Goal: Task Accomplishment & Management: Manage account settings

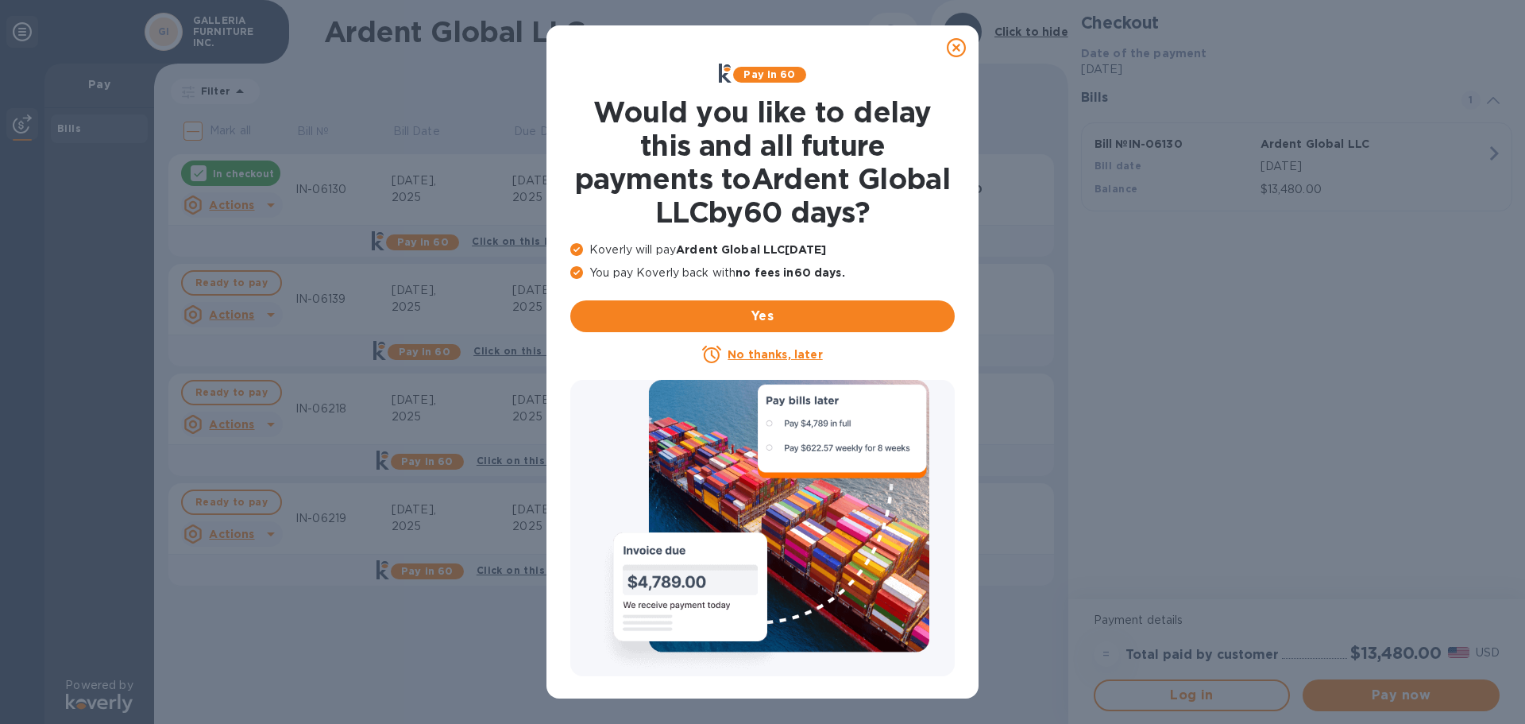
click at [965, 47] on icon at bounding box center [956, 47] width 19 height 19
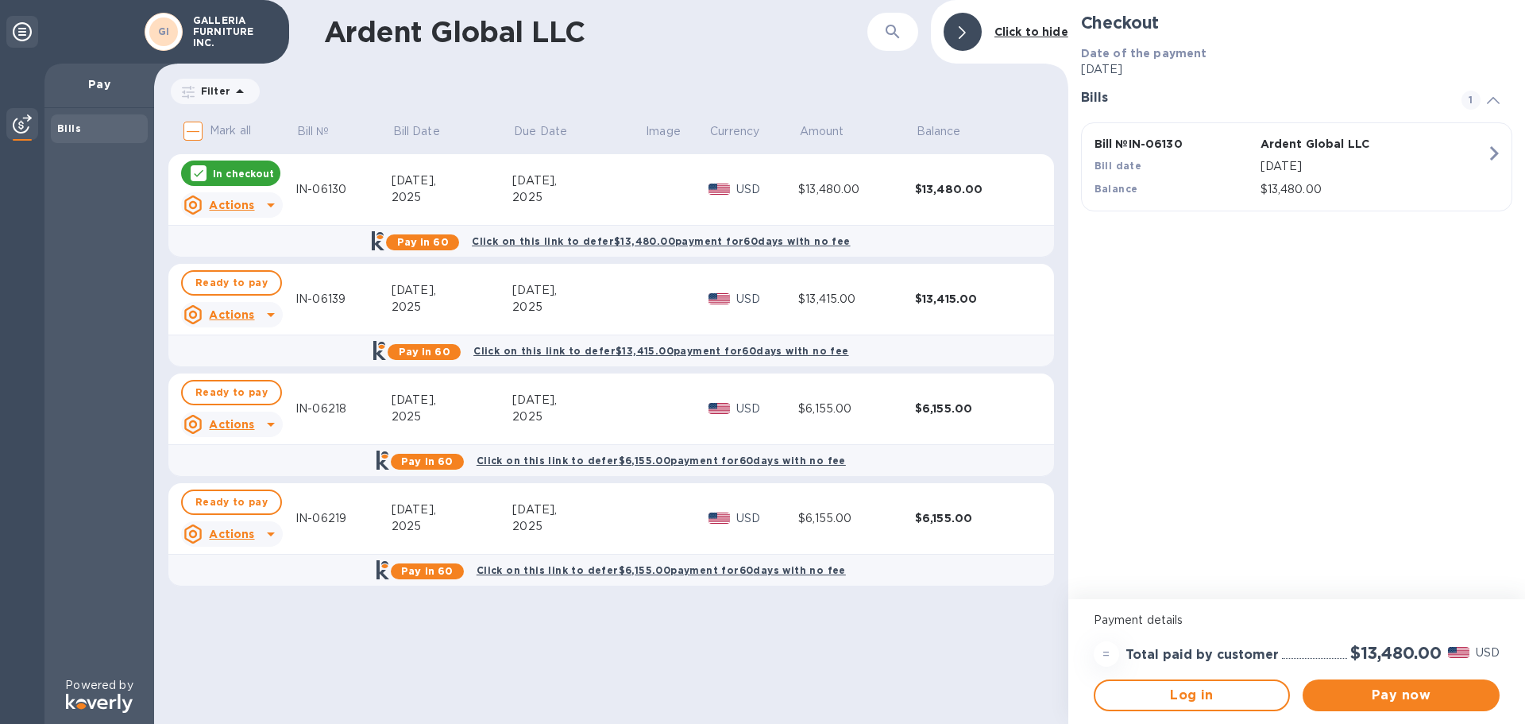
click at [258, 171] on p "In checkout" at bounding box center [243, 174] width 61 height 14
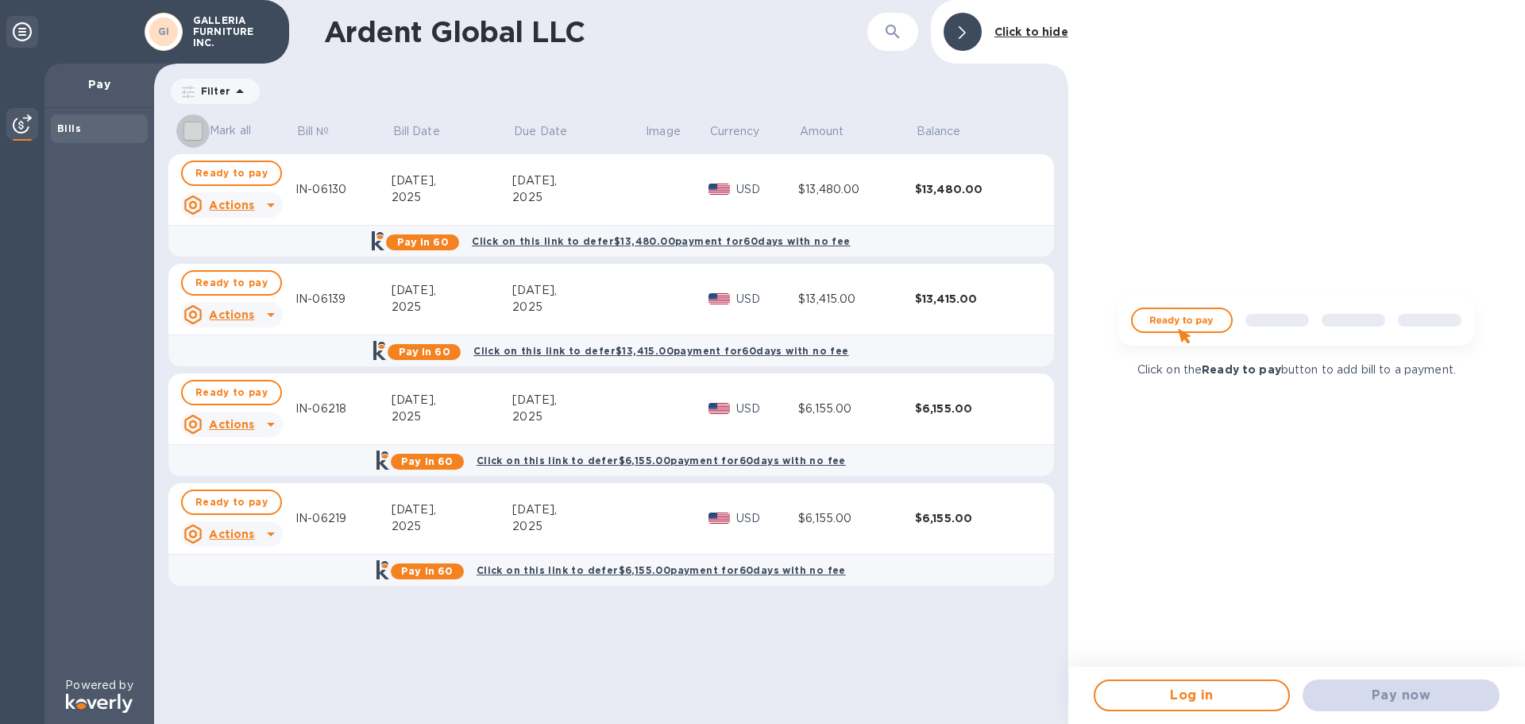
click at [190, 134] on input "Mark all" at bounding box center [192, 130] width 33 height 33
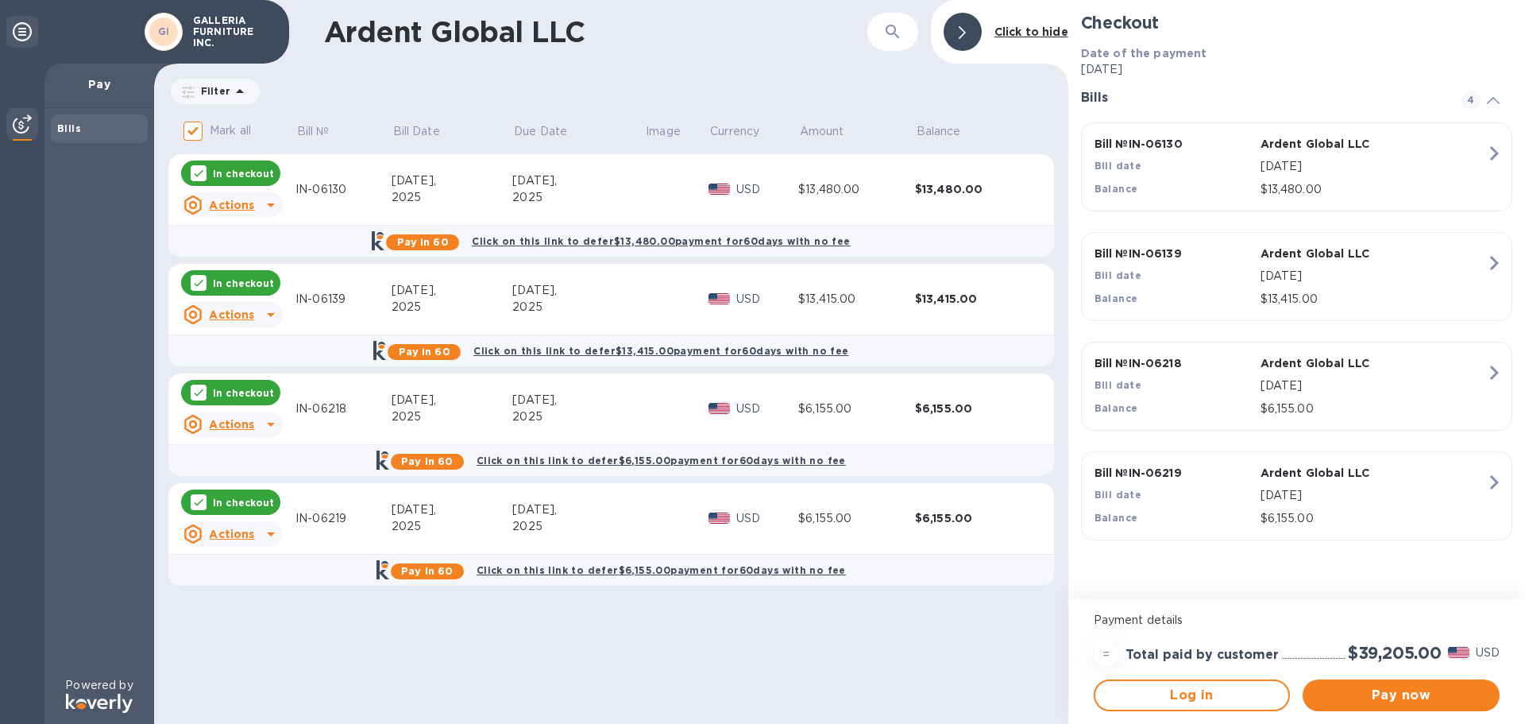
click at [189, 133] on input "Mark all" at bounding box center [192, 130] width 33 height 33
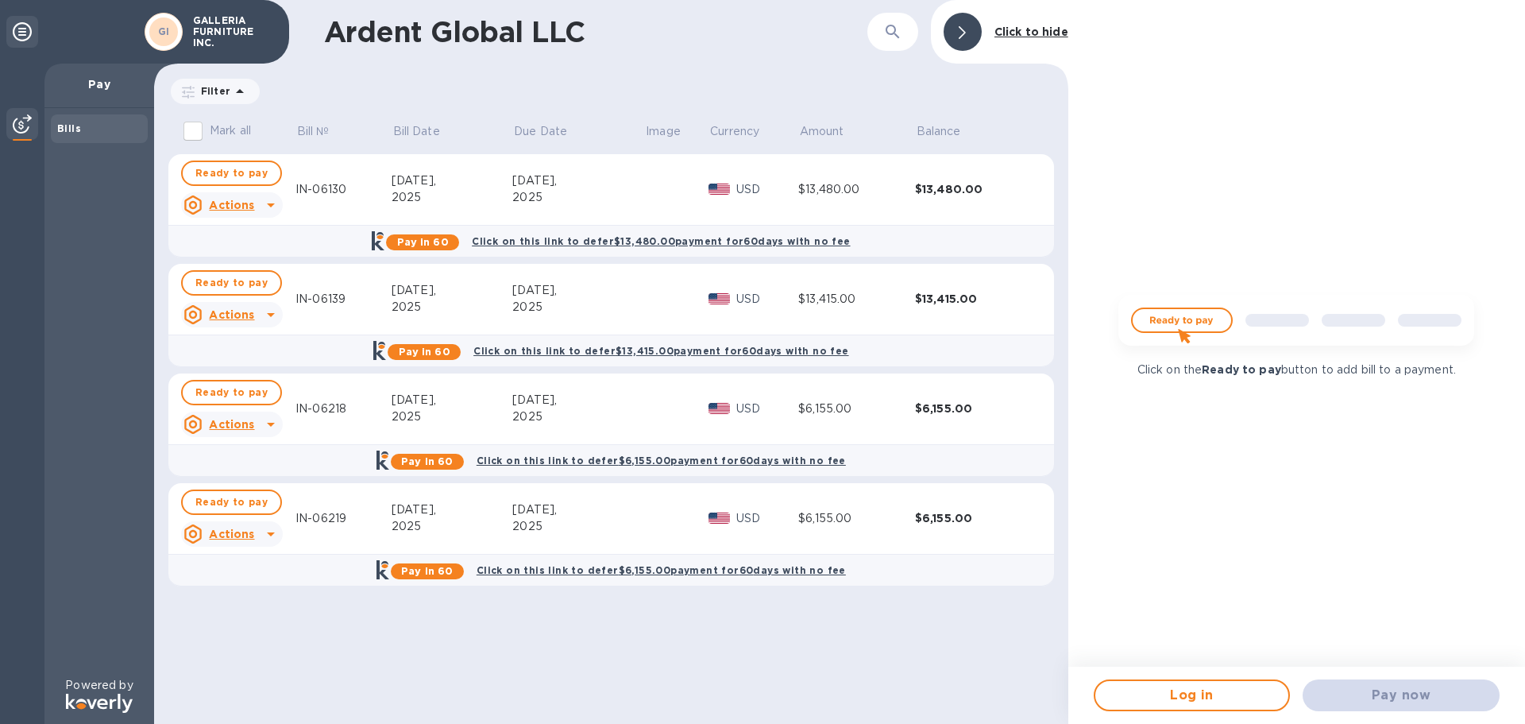
click at [189, 133] on input "Mark all" at bounding box center [192, 130] width 33 height 33
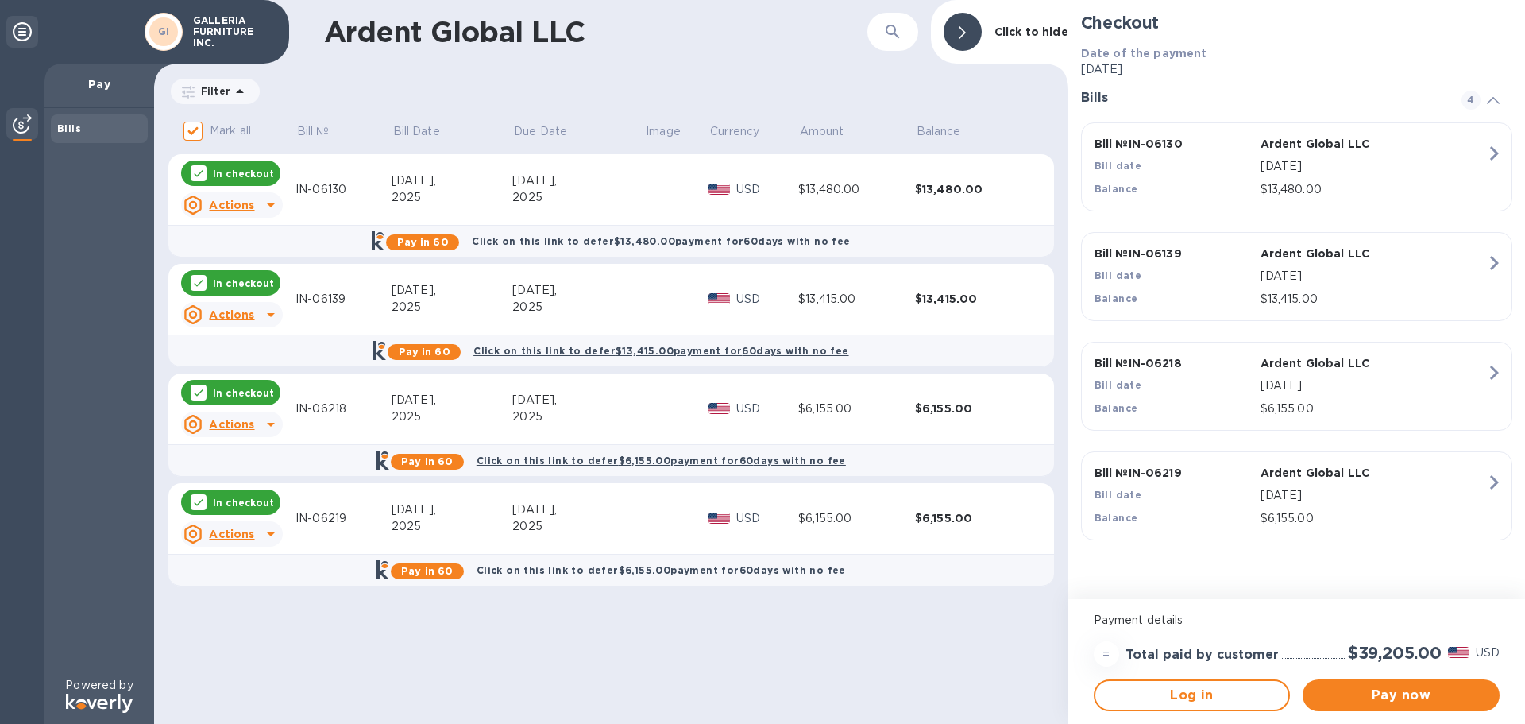
click at [189, 133] on input "Mark all" at bounding box center [192, 130] width 33 height 33
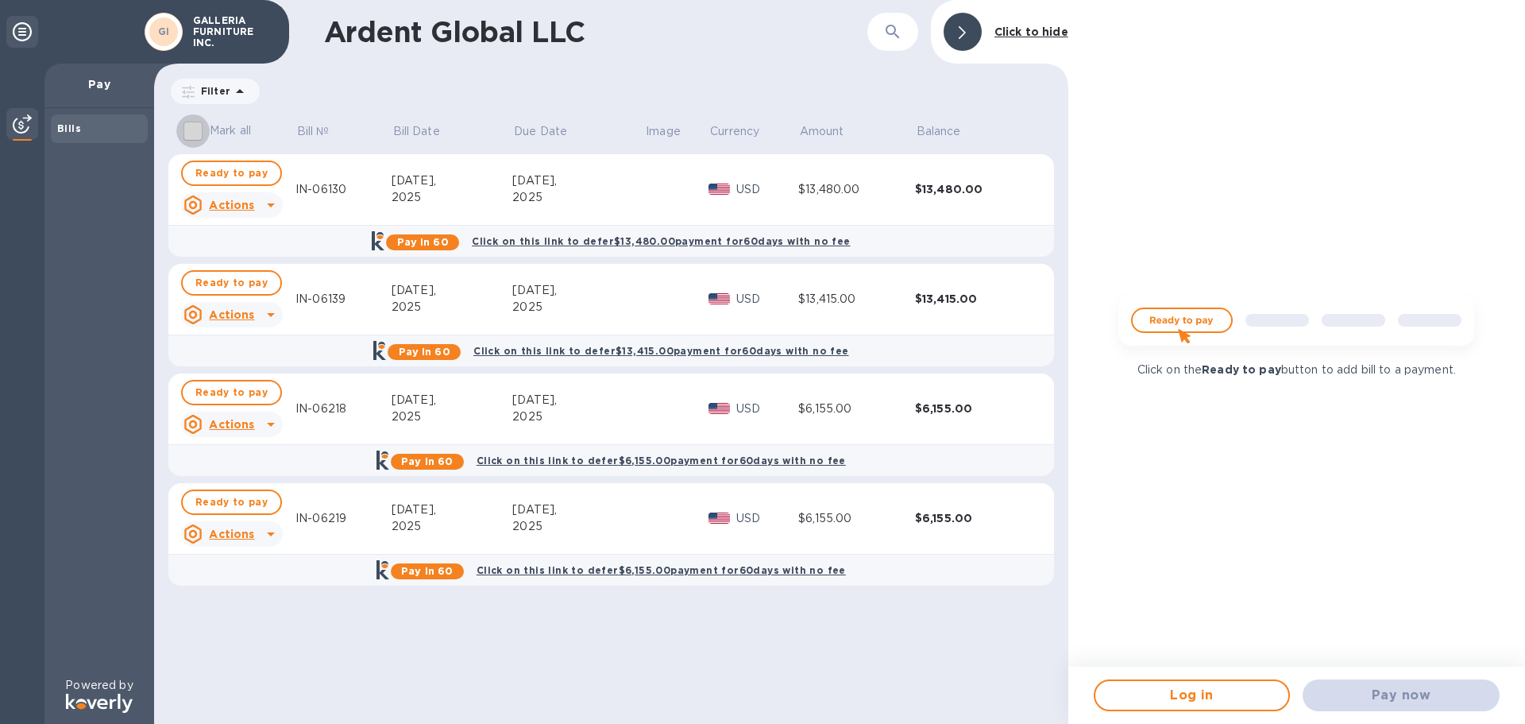
click at [189, 133] on input "Mark all" at bounding box center [192, 130] width 33 height 33
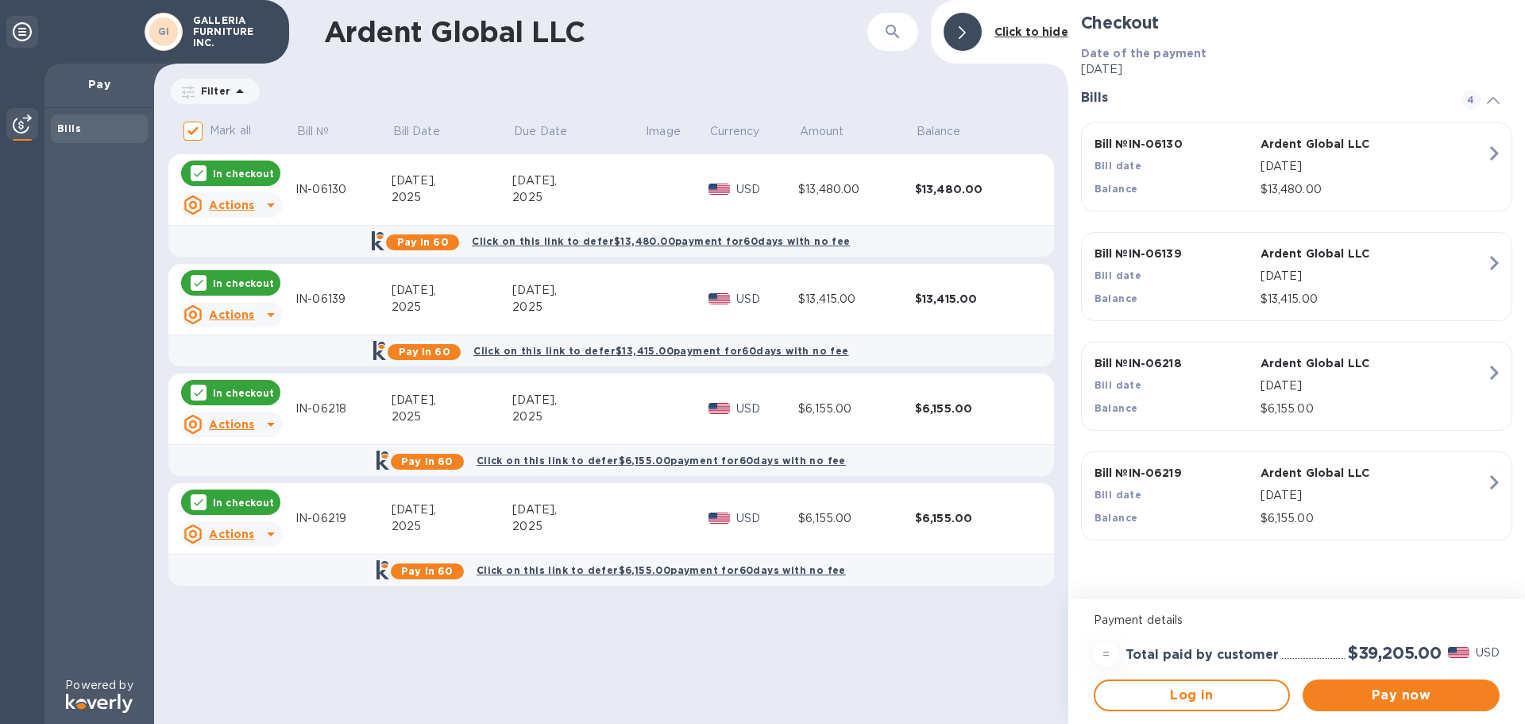
click at [189, 133] on input "Mark all" at bounding box center [192, 130] width 33 height 33
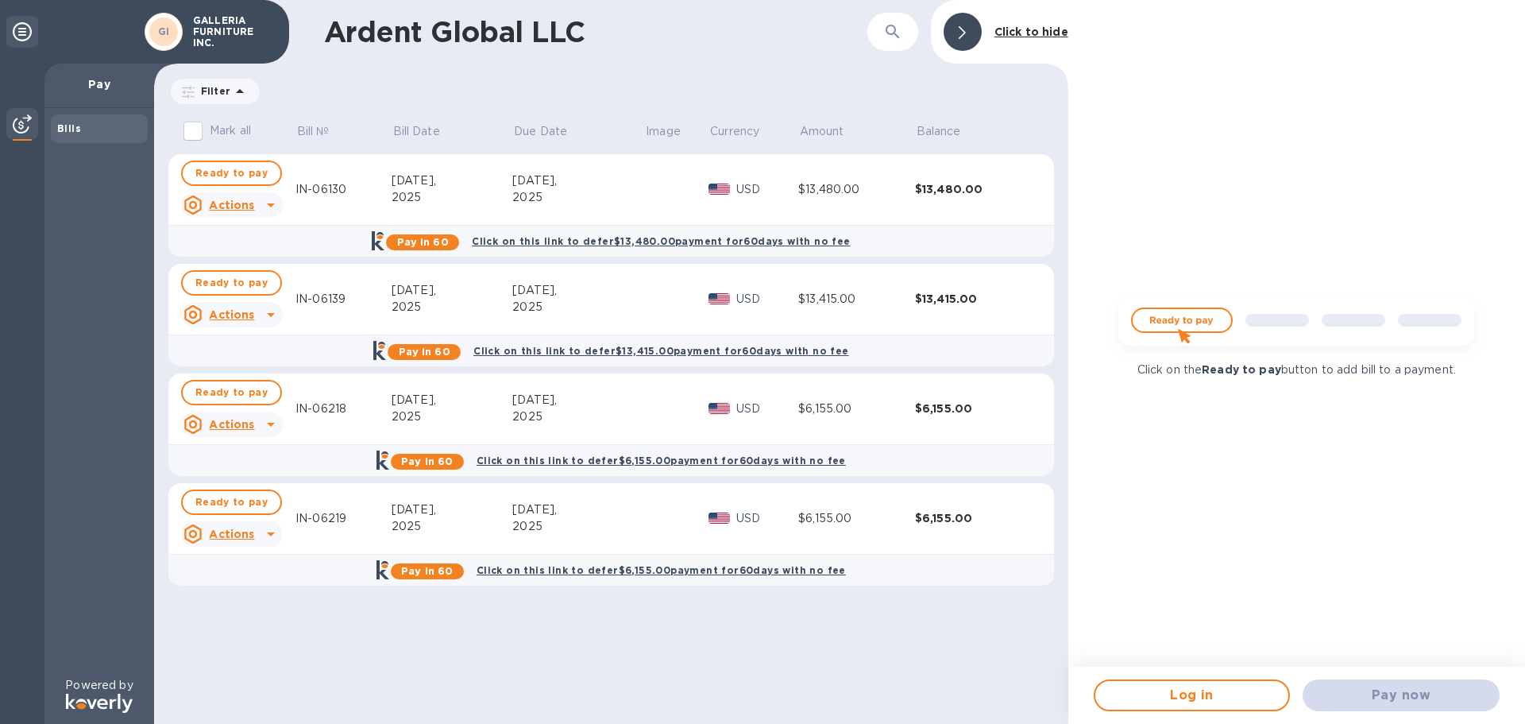
click at [189, 133] on input "Mark all" at bounding box center [192, 130] width 33 height 33
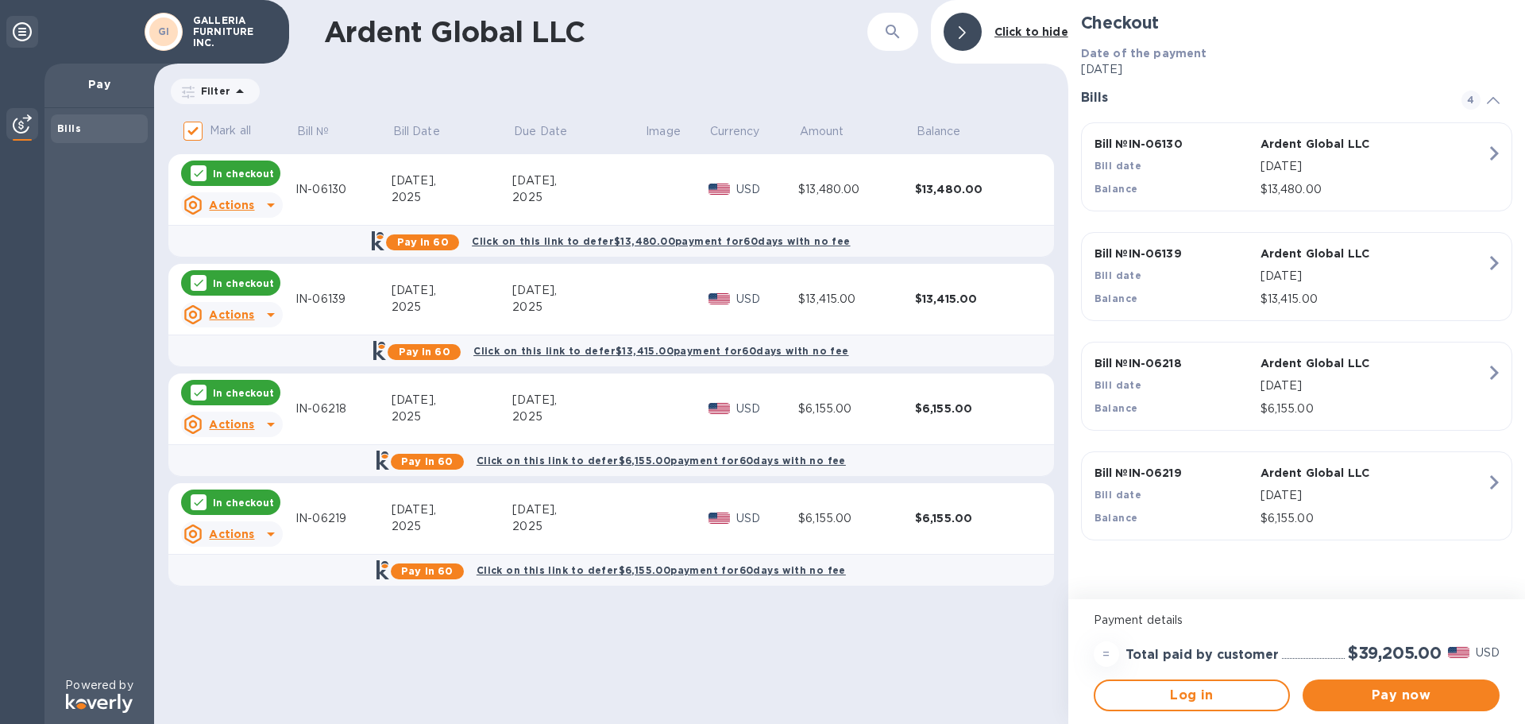
click at [189, 133] on input "Mark all" at bounding box center [192, 130] width 33 height 33
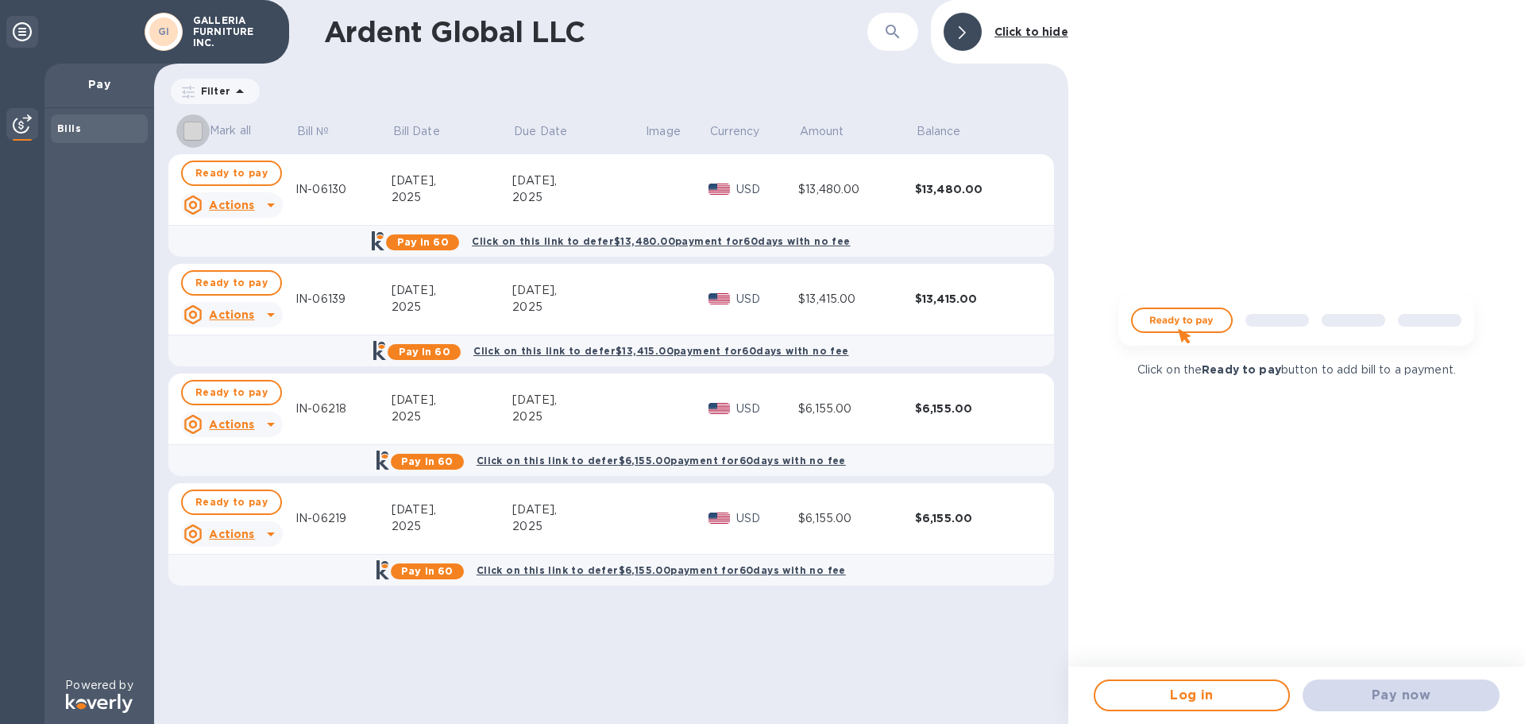
click at [189, 133] on input "Mark all" at bounding box center [192, 130] width 33 height 33
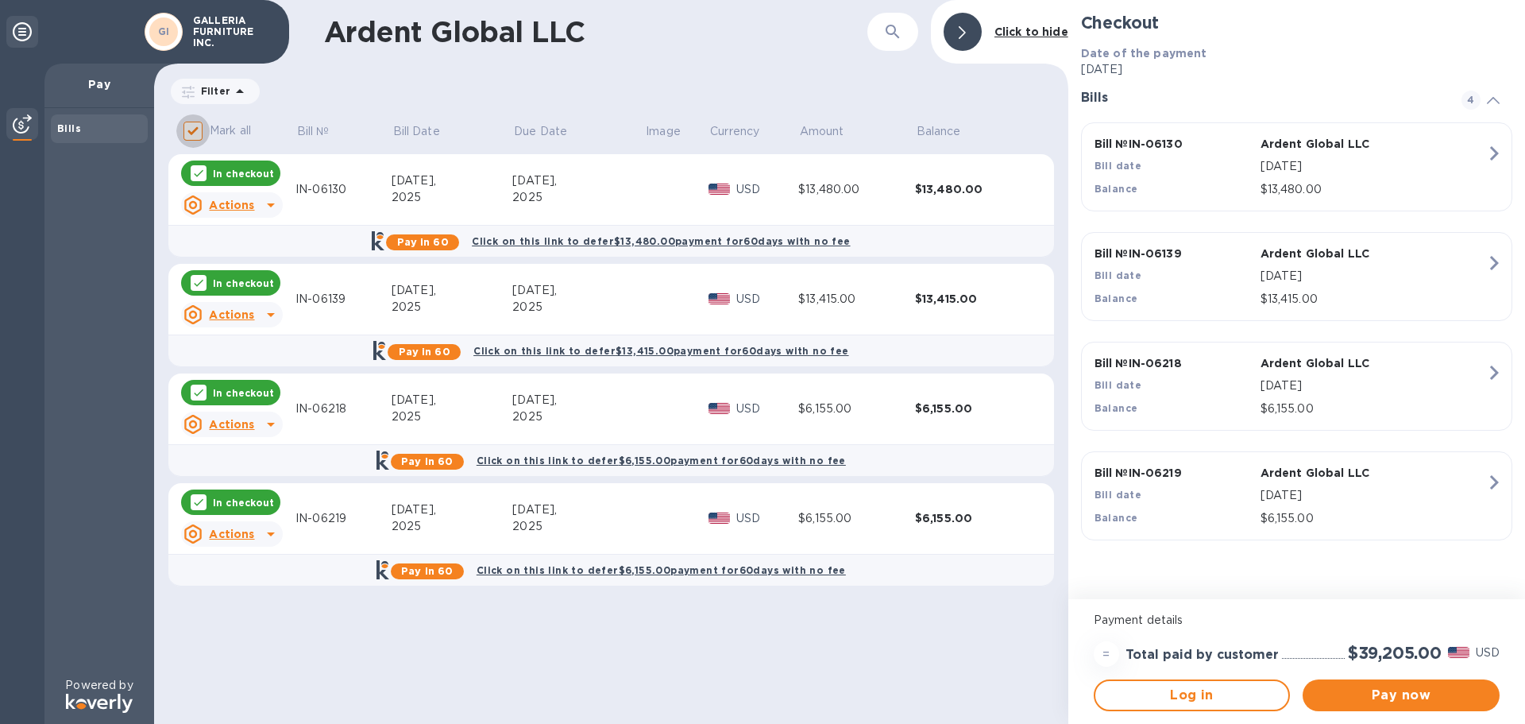
click at [189, 133] on input "Mark all" at bounding box center [192, 130] width 33 height 33
checkbox input "false"
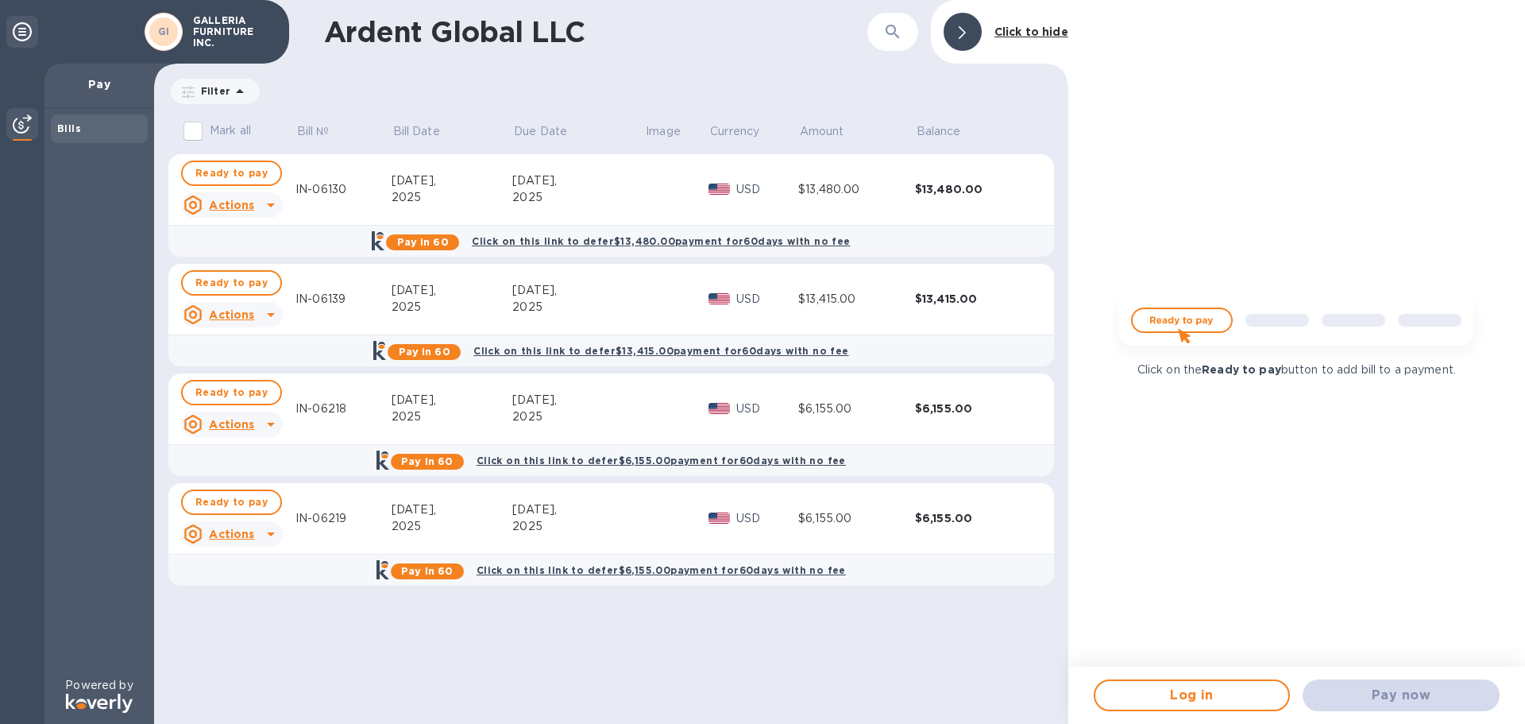
click at [260, 213] on div at bounding box center [270, 204] width 25 height 25
click at [289, 98] on div at bounding box center [762, 362] width 1525 height 724
click at [958, 190] on div "$13,480.00" at bounding box center [973, 189] width 117 height 16
click at [261, 207] on icon at bounding box center [270, 204] width 19 height 19
click at [249, 272] on b "Open bill" at bounding box center [252, 269] width 53 height 13
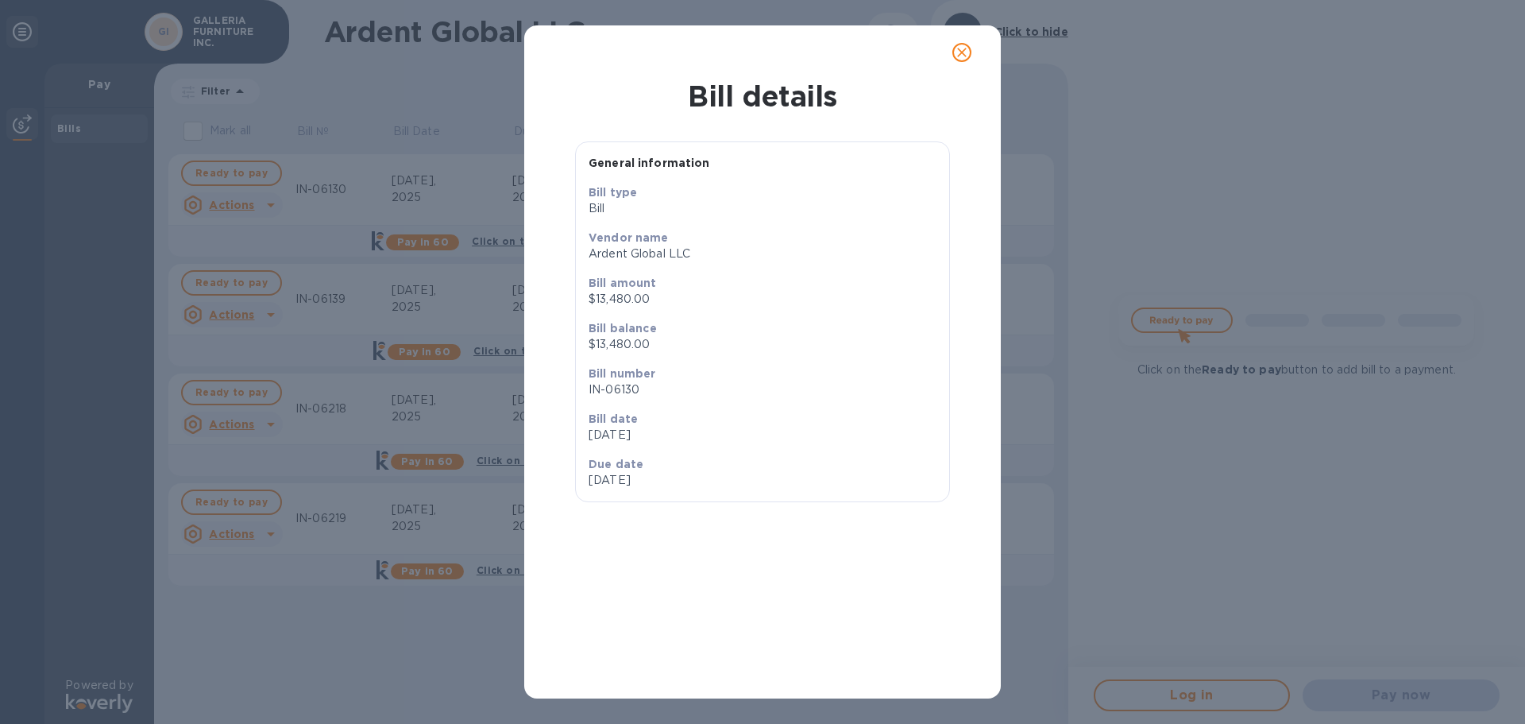
click at [967, 52] on icon "close" at bounding box center [962, 52] width 16 height 16
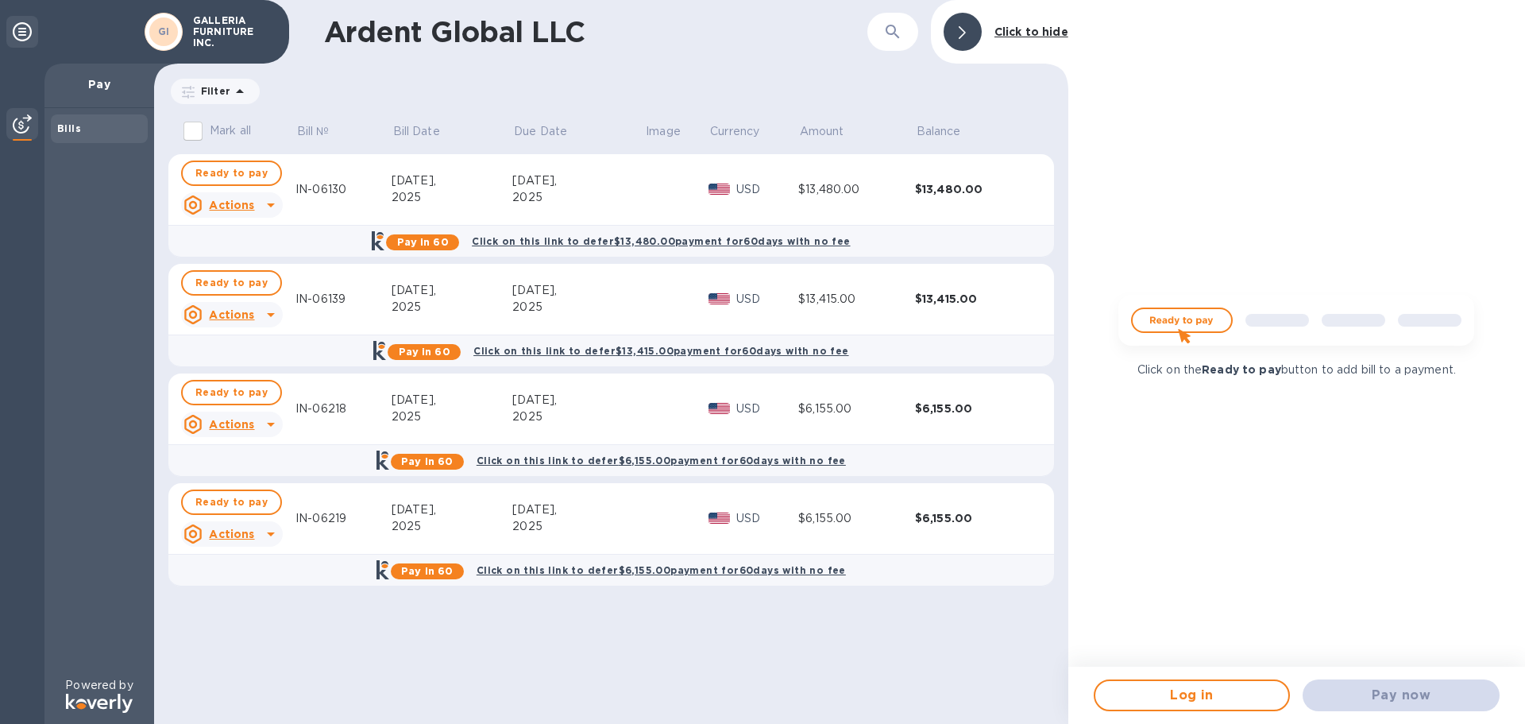
click at [492, 203] on div "2025" at bounding box center [453, 197] width 122 height 17
click at [542, 242] on b "Click on this link to defer $13,480.00 payment for 60 days with no fee" at bounding box center [661, 241] width 378 height 12
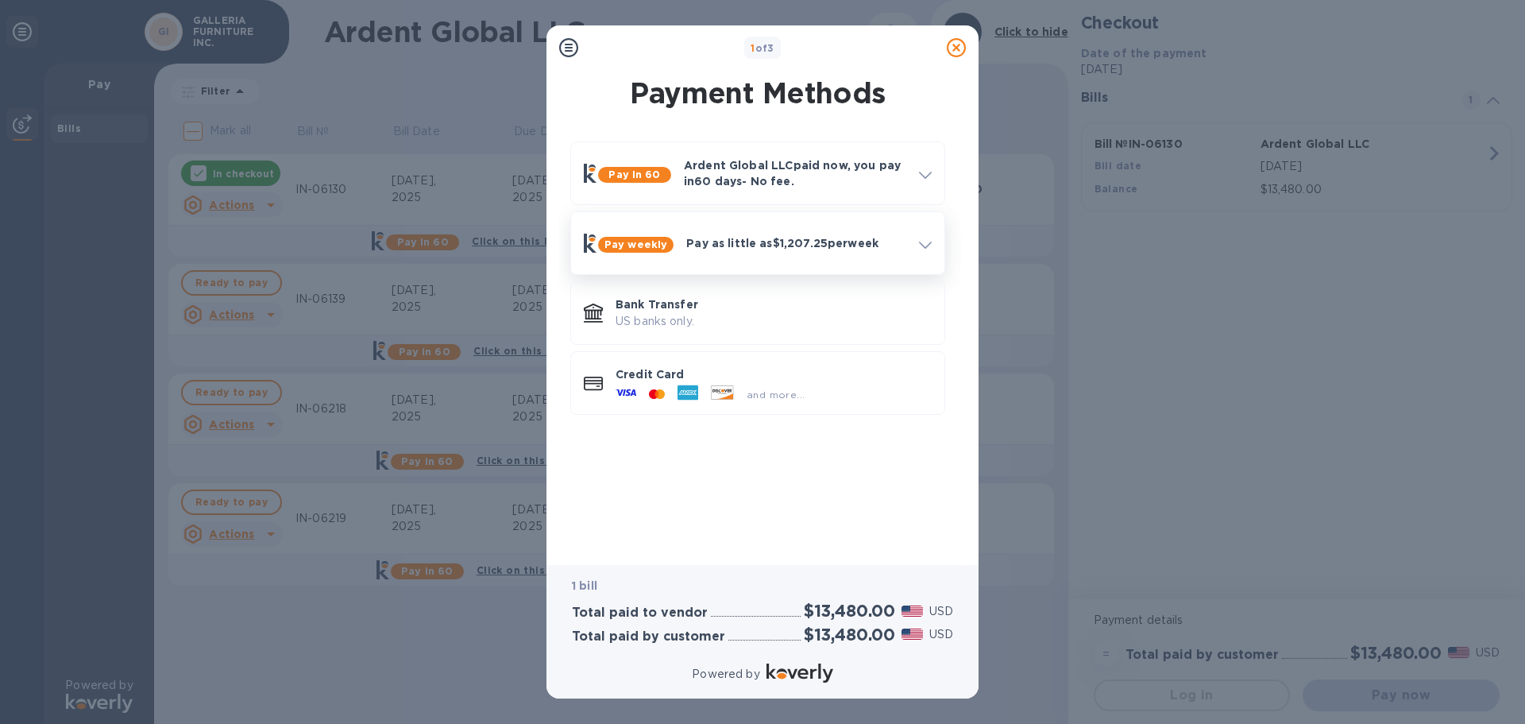
click at [928, 242] on icon at bounding box center [925, 244] width 13 height 7
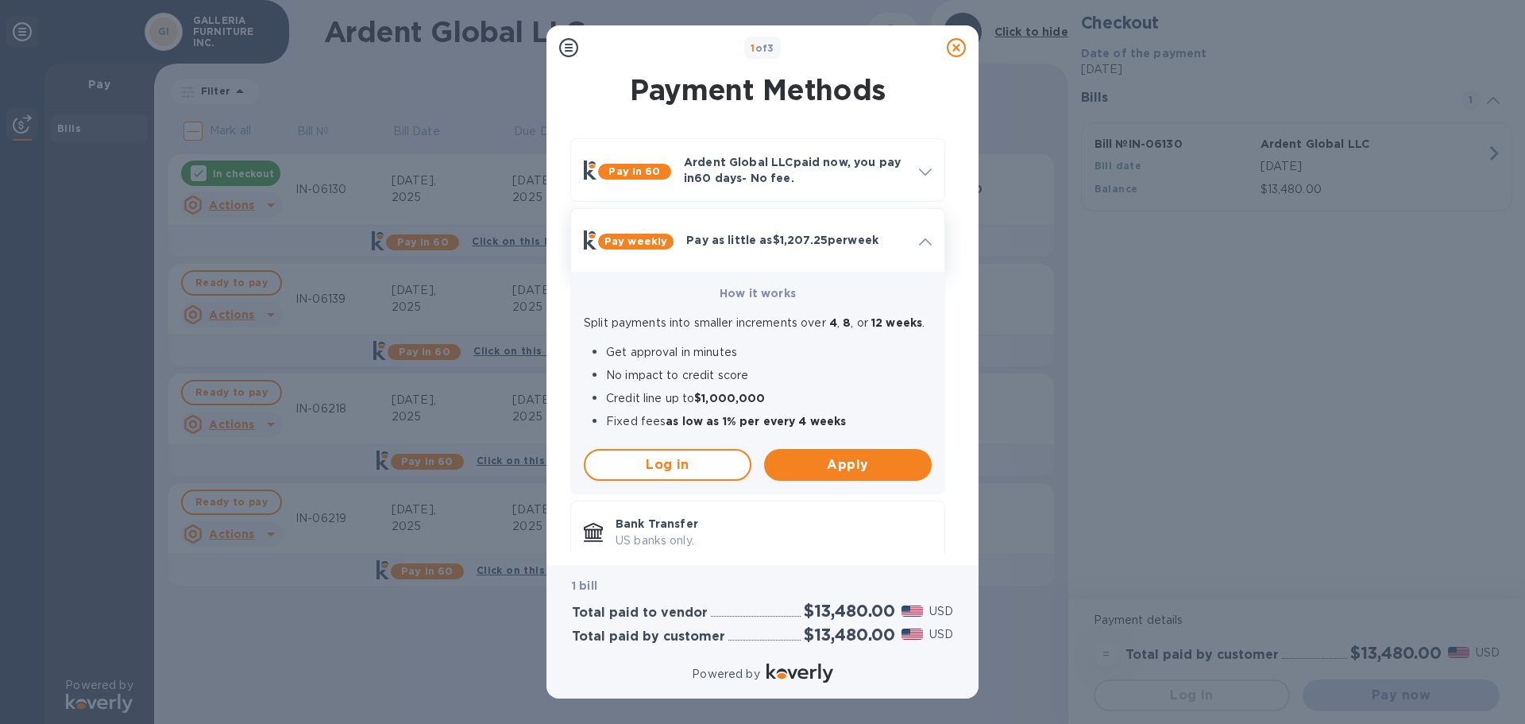
drag, startPoint x: 928, startPoint y: 242, endPoint x: 924, endPoint y: 219, distance: 23.4
click at [928, 241] on icon at bounding box center [925, 241] width 13 height 7
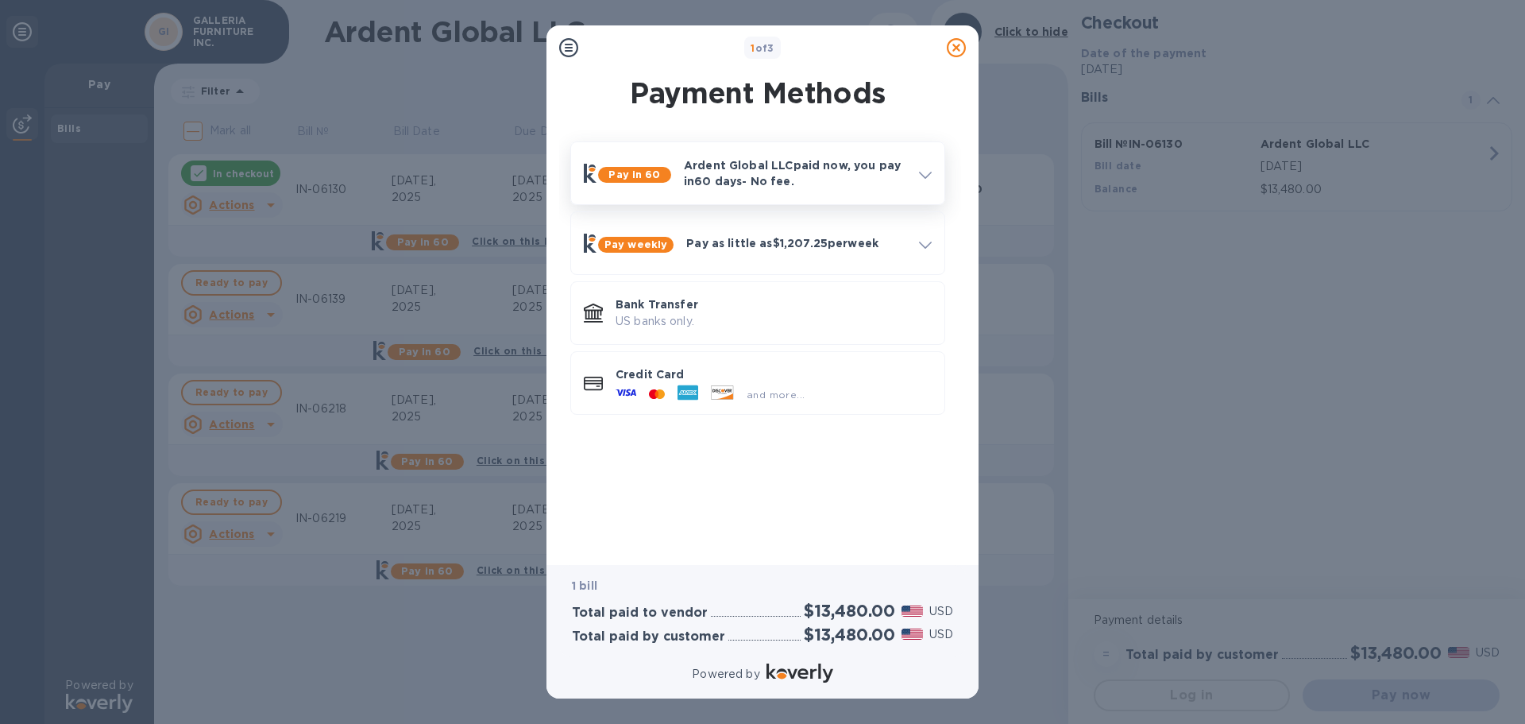
click at [929, 179] on span at bounding box center [925, 173] width 13 height 15
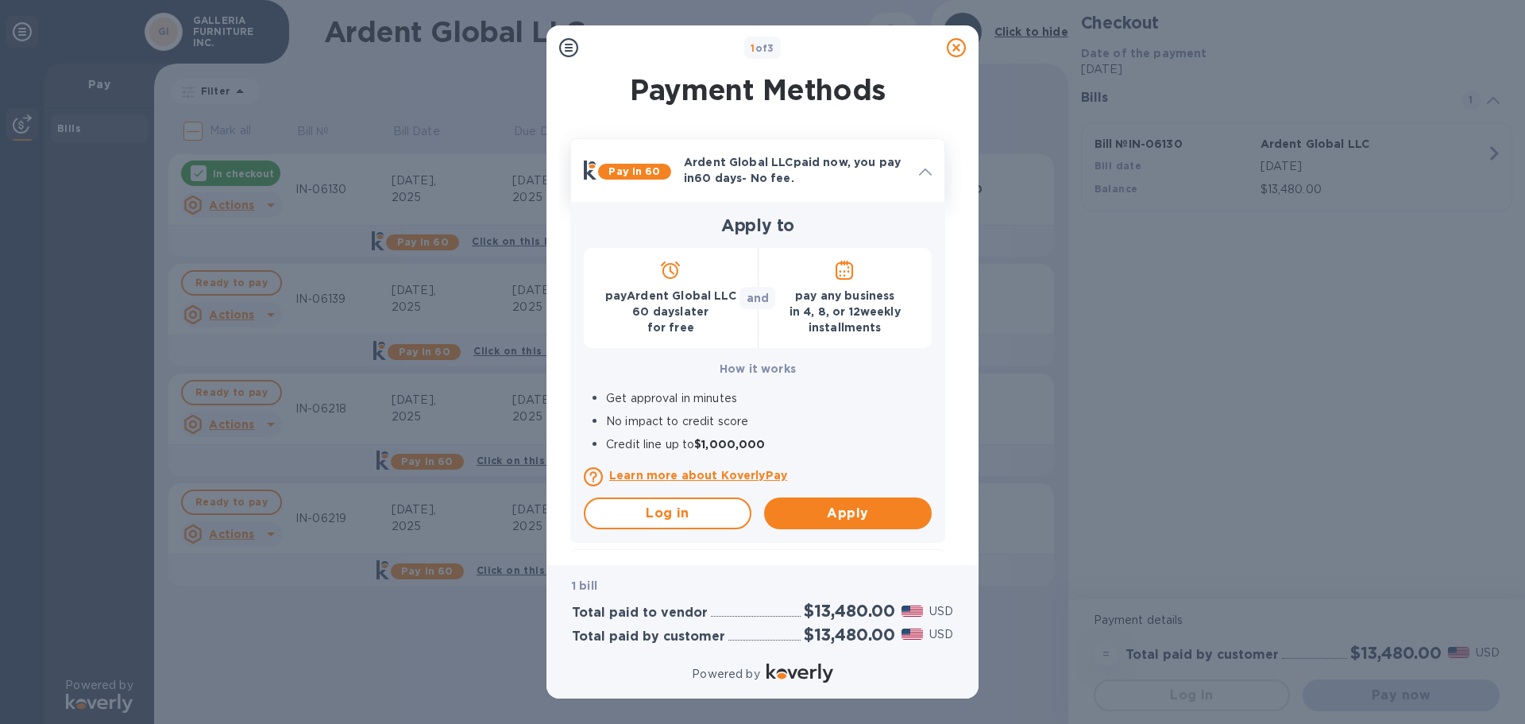
click at [925, 171] on icon at bounding box center [925, 171] width 13 height 7
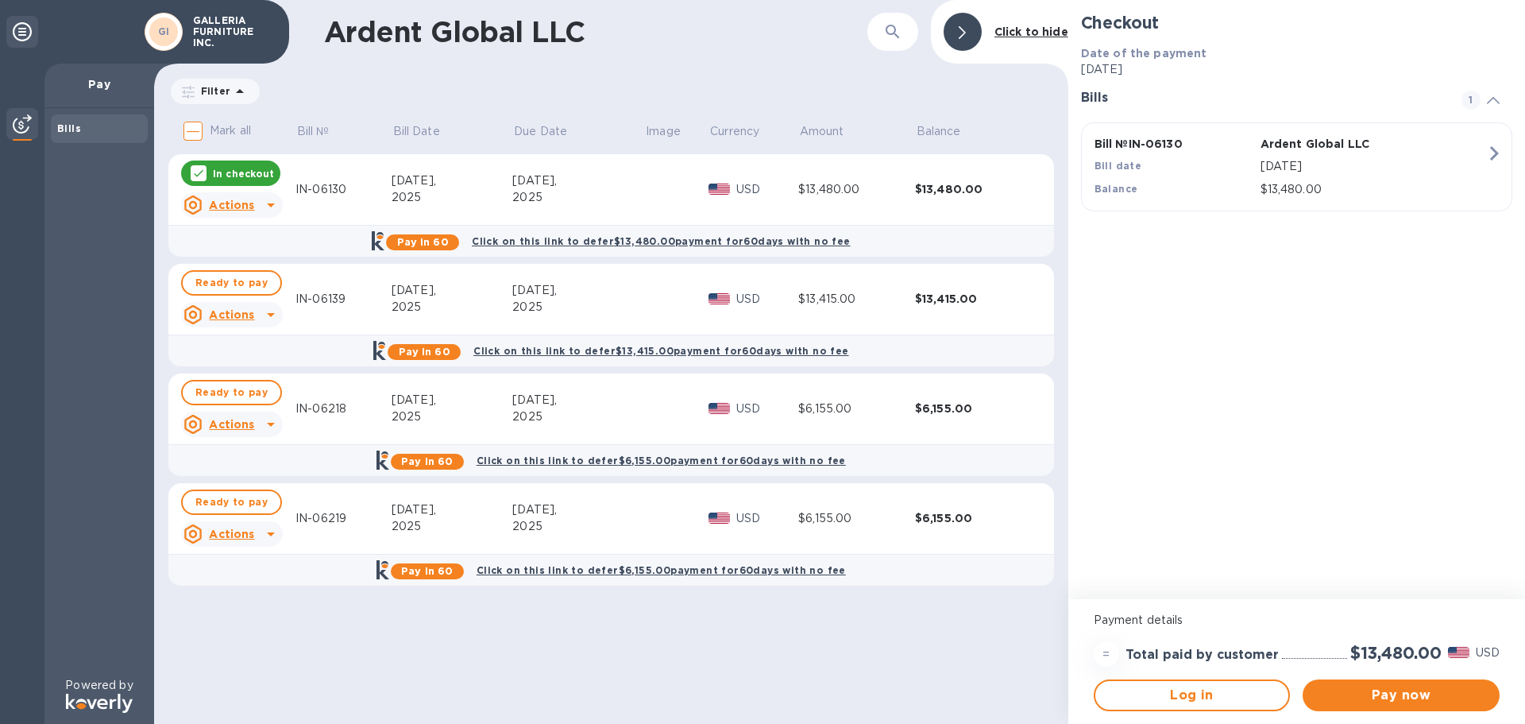
click at [902, 653] on div "Ardent Global LLC ​ Click to hide Filter Amount Mark all Bill № Bill Date Due D…" at bounding box center [611, 362] width 914 height 724
click at [533, 241] on b "Click on this link to defer $13,480.00 payment for 60 days with no fee" at bounding box center [661, 241] width 378 height 12
click at [695, 69] on div "Ardent Global LLC ​ Click to hide Filter Amount Mark all Bill № Bill Date Due D…" at bounding box center [611, 362] width 914 height 724
click at [670, 75] on div "Ardent Global LLC ​ Click to hide Filter Amount Mark all Bill № Bill Date Due D…" at bounding box center [611, 362] width 914 height 724
click at [958, 25] on div at bounding box center [963, 32] width 38 height 38
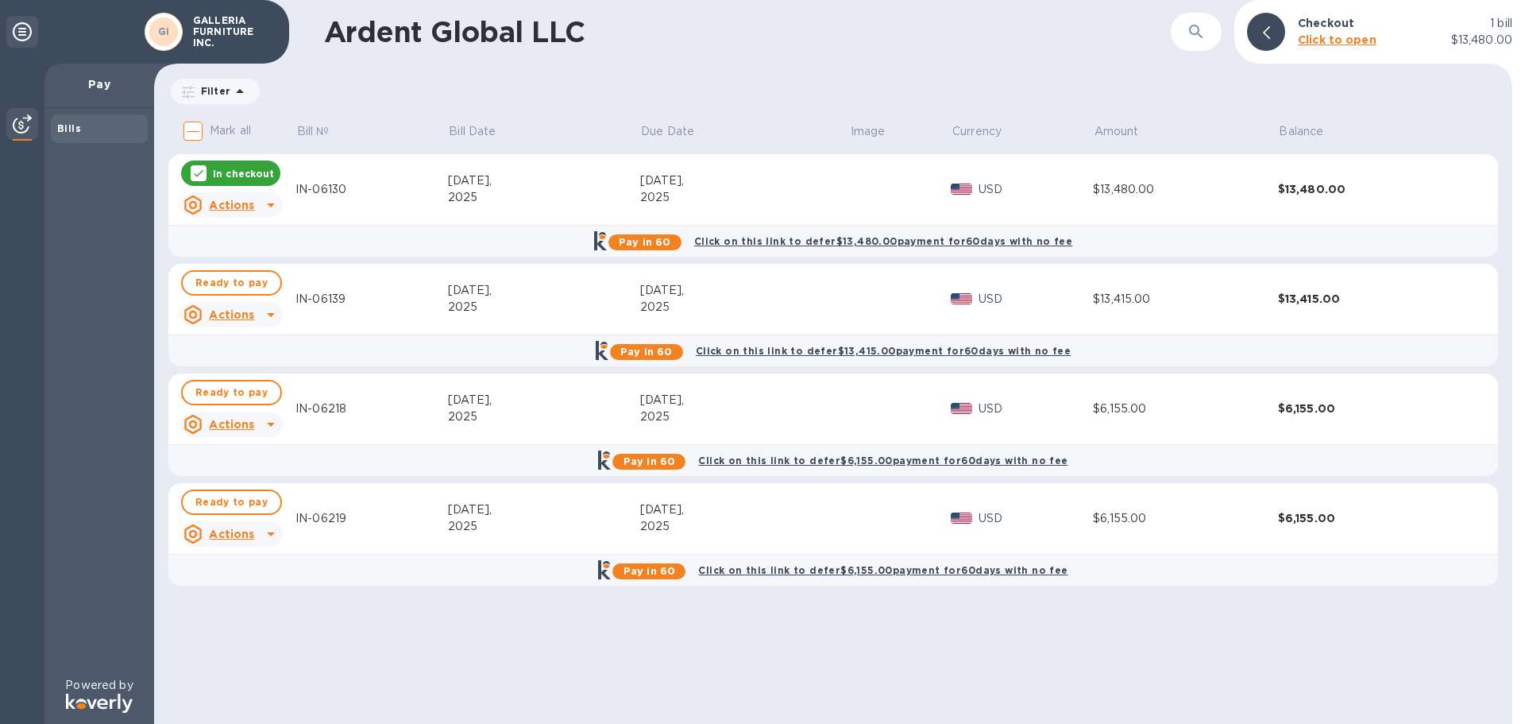
click at [1278, 33] on div at bounding box center [1266, 32] width 38 height 38
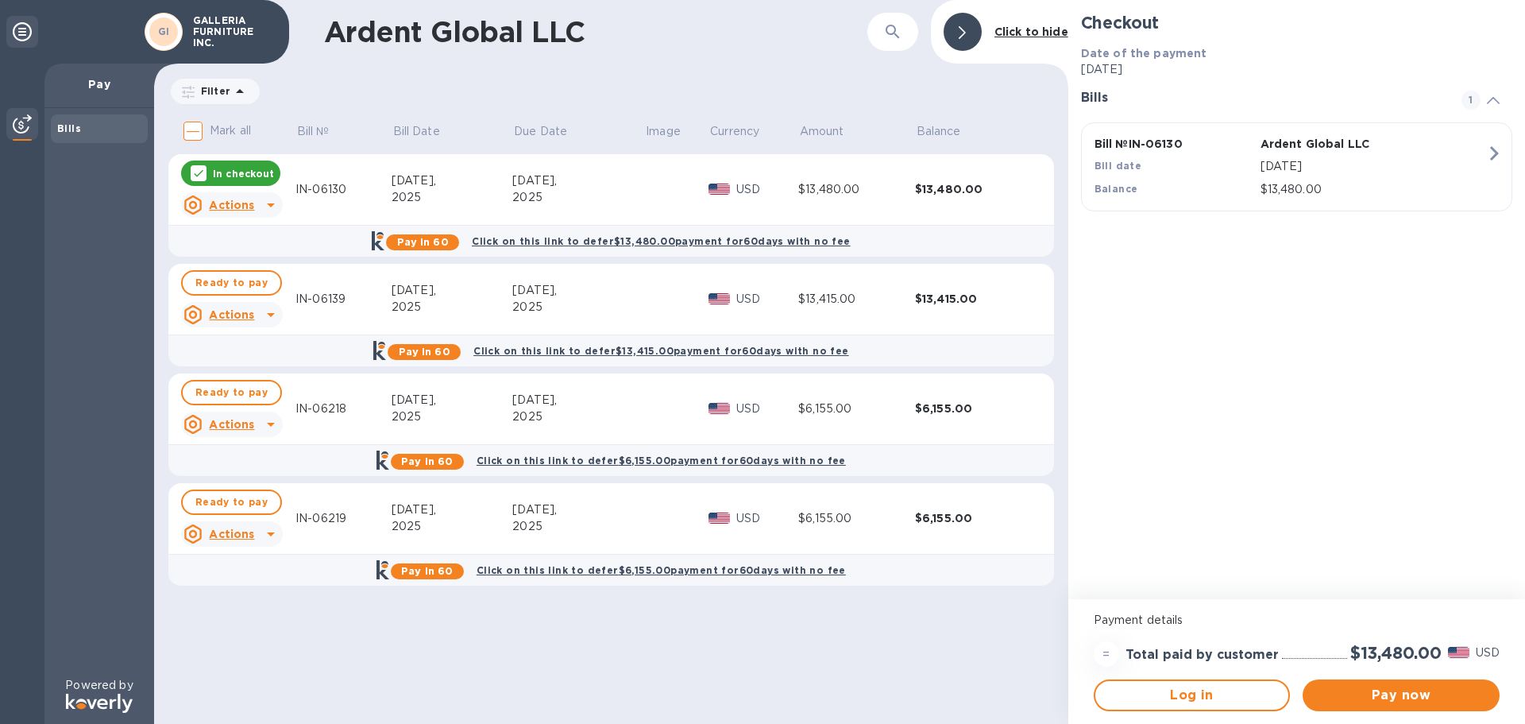
click at [244, 90] on icon at bounding box center [239, 91] width 19 height 19
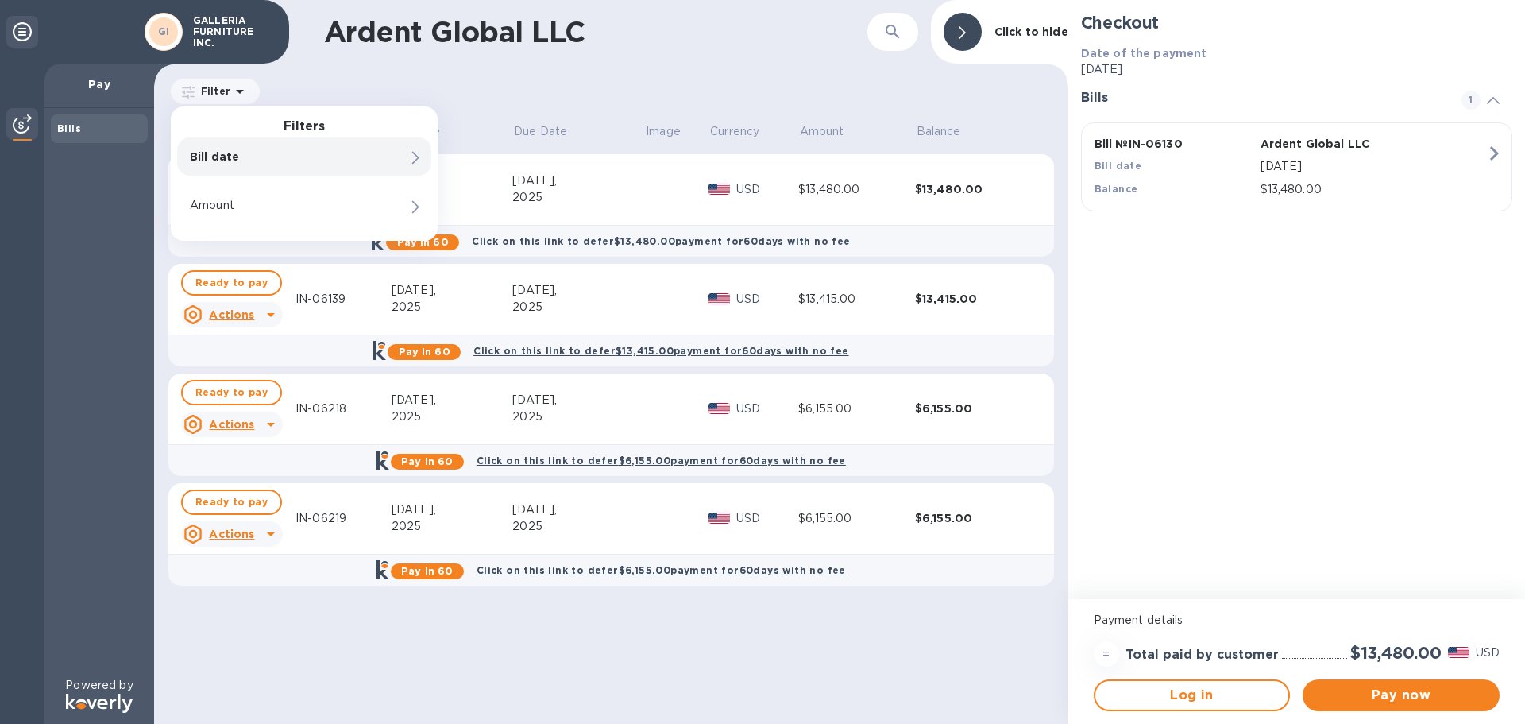
click at [234, 158] on p "Bill date" at bounding box center [277, 157] width 175 height 16
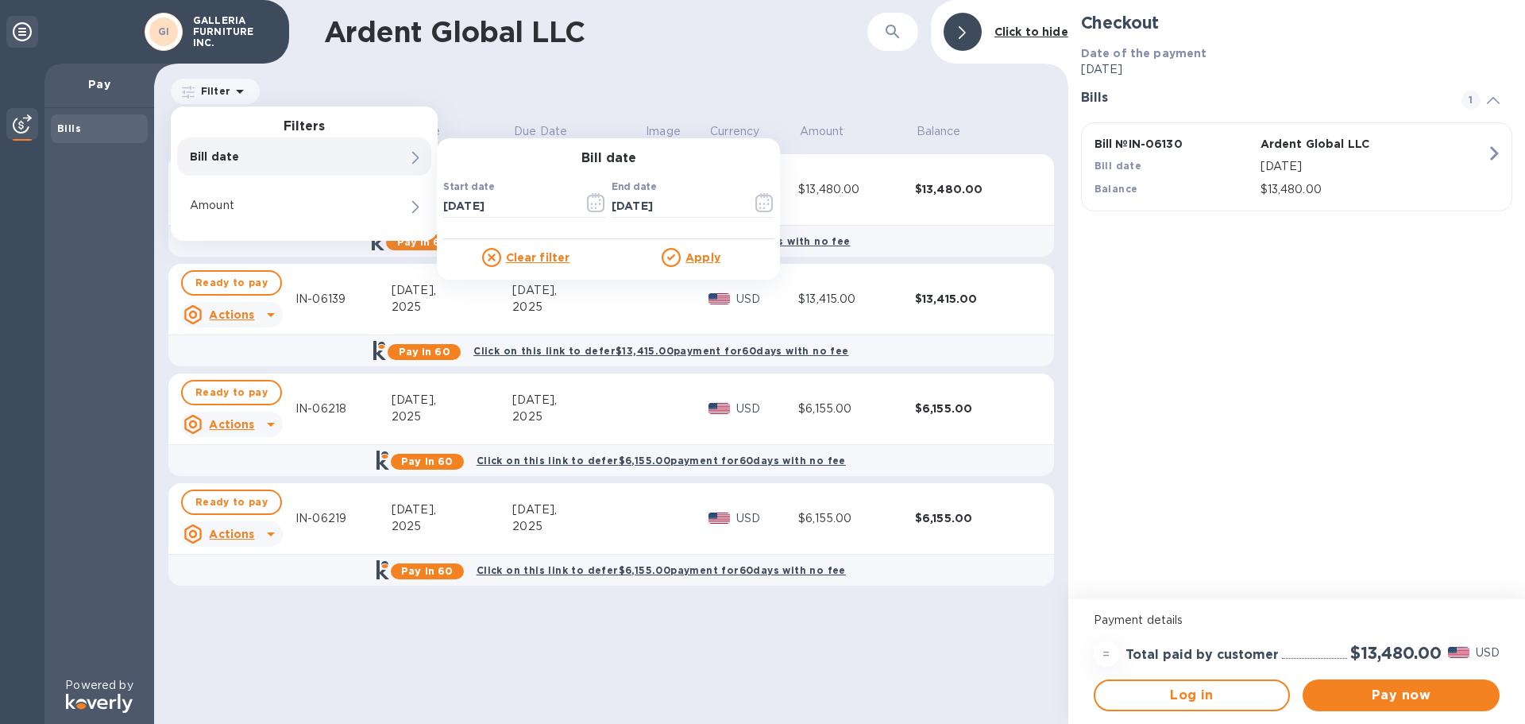
click at [701, 257] on u "Apply" at bounding box center [702, 257] width 35 height 13
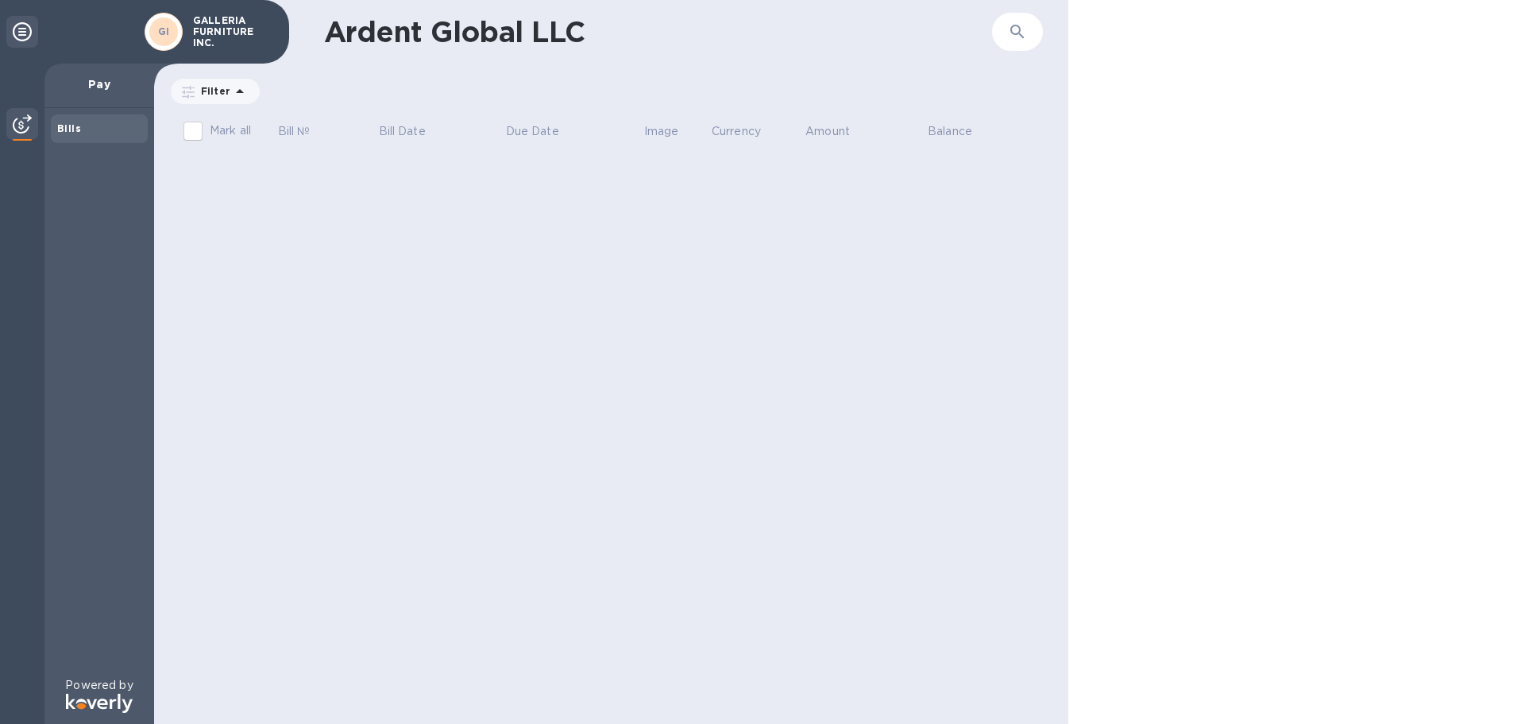
click at [376, 157] on table "Mark all Bill № Bill Date Due Date Image Currency Amount Balance" at bounding box center [611, 137] width 886 height 49
click at [232, 87] on icon at bounding box center [239, 91] width 19 height 19
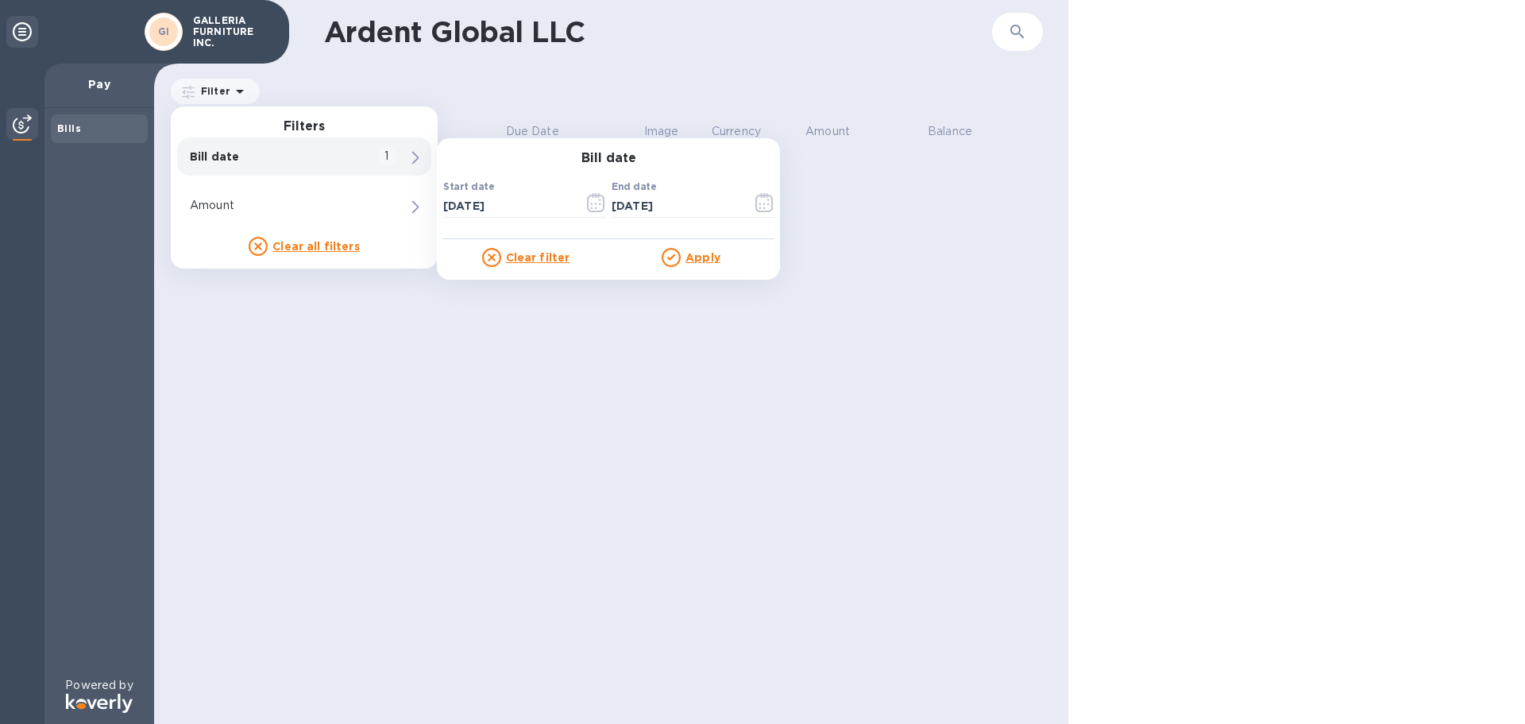
click at [283, 160] on p "Bill date" at bounding box center [277, 157] width 175 height 16
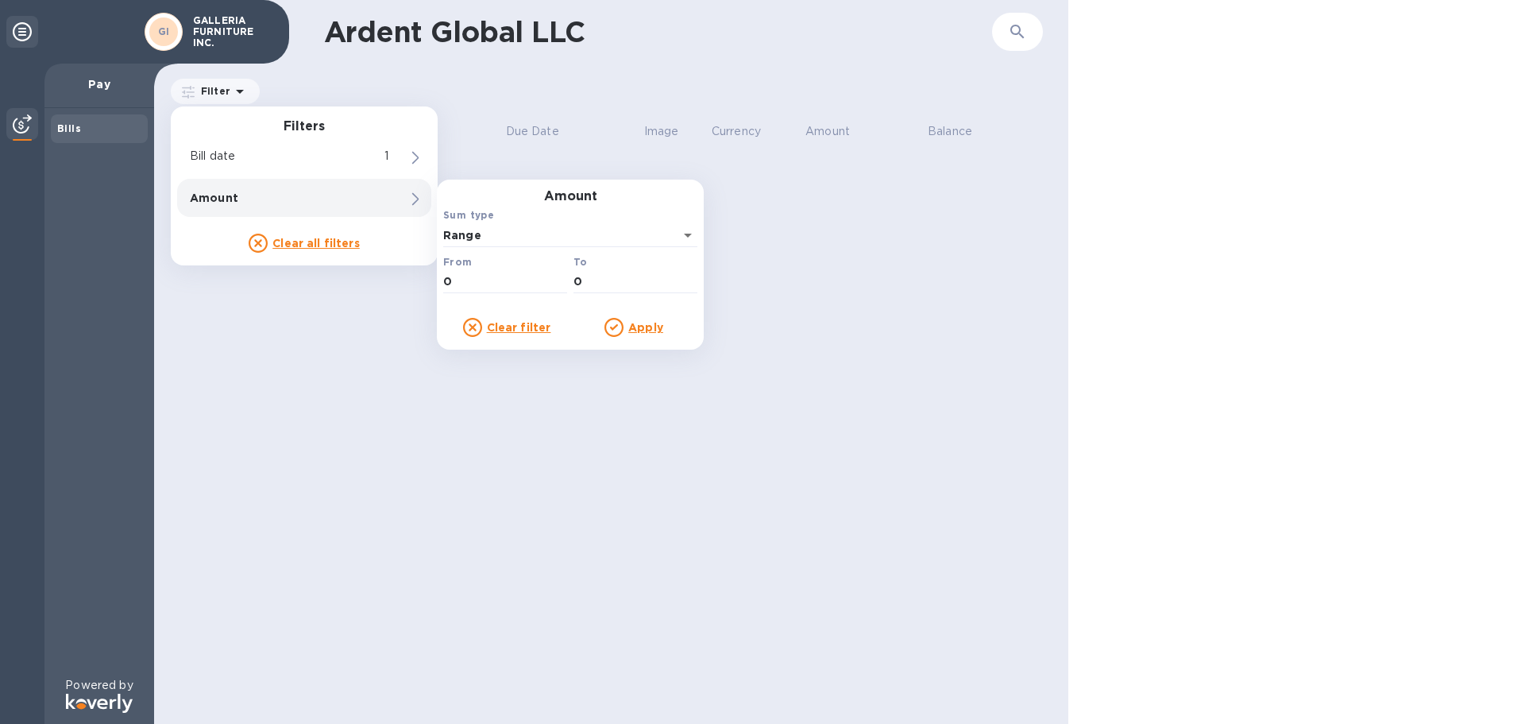
click at [284, 244] on u "Clear all filters" at bounding box center [315, 243] width 87 height 13
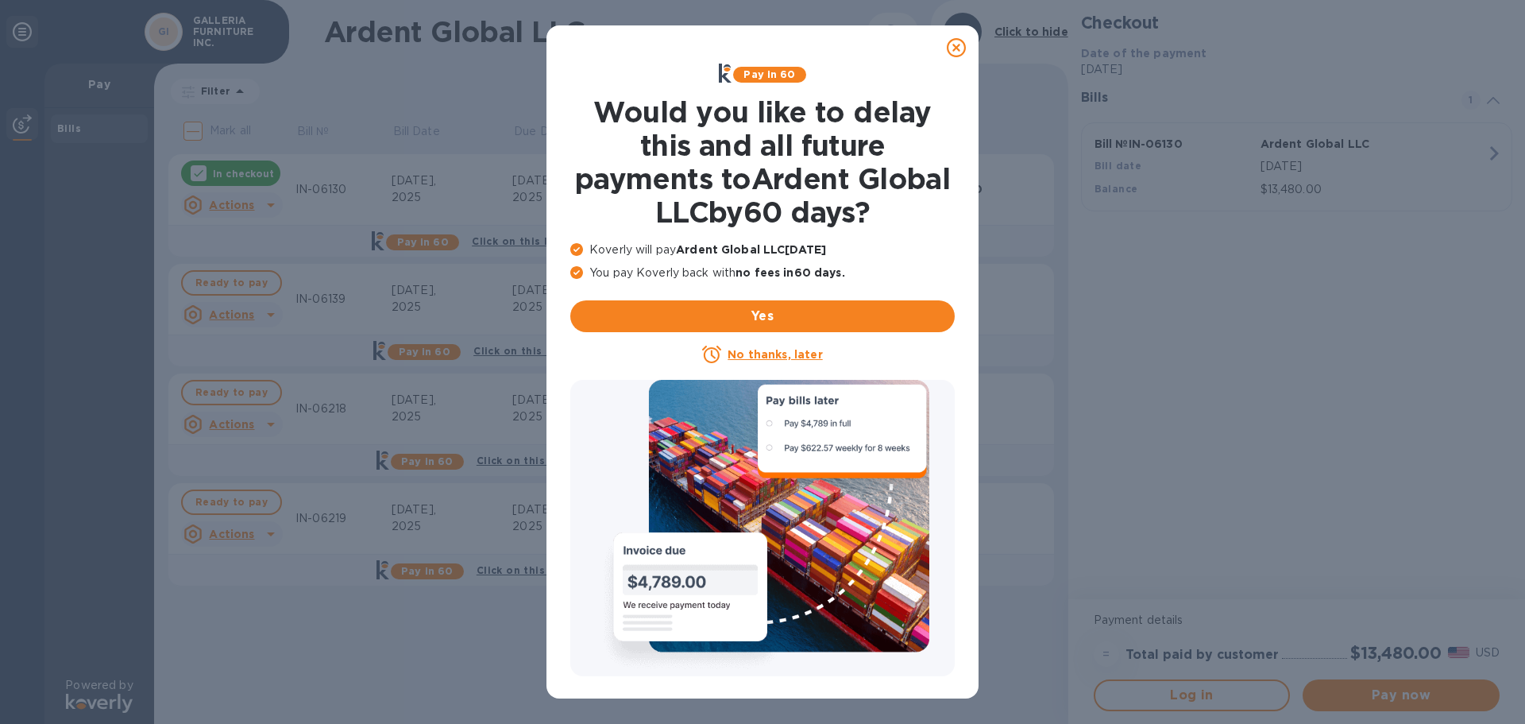
click at [961, 46] on icon at bounding box center [956, 47] width 19 height 19
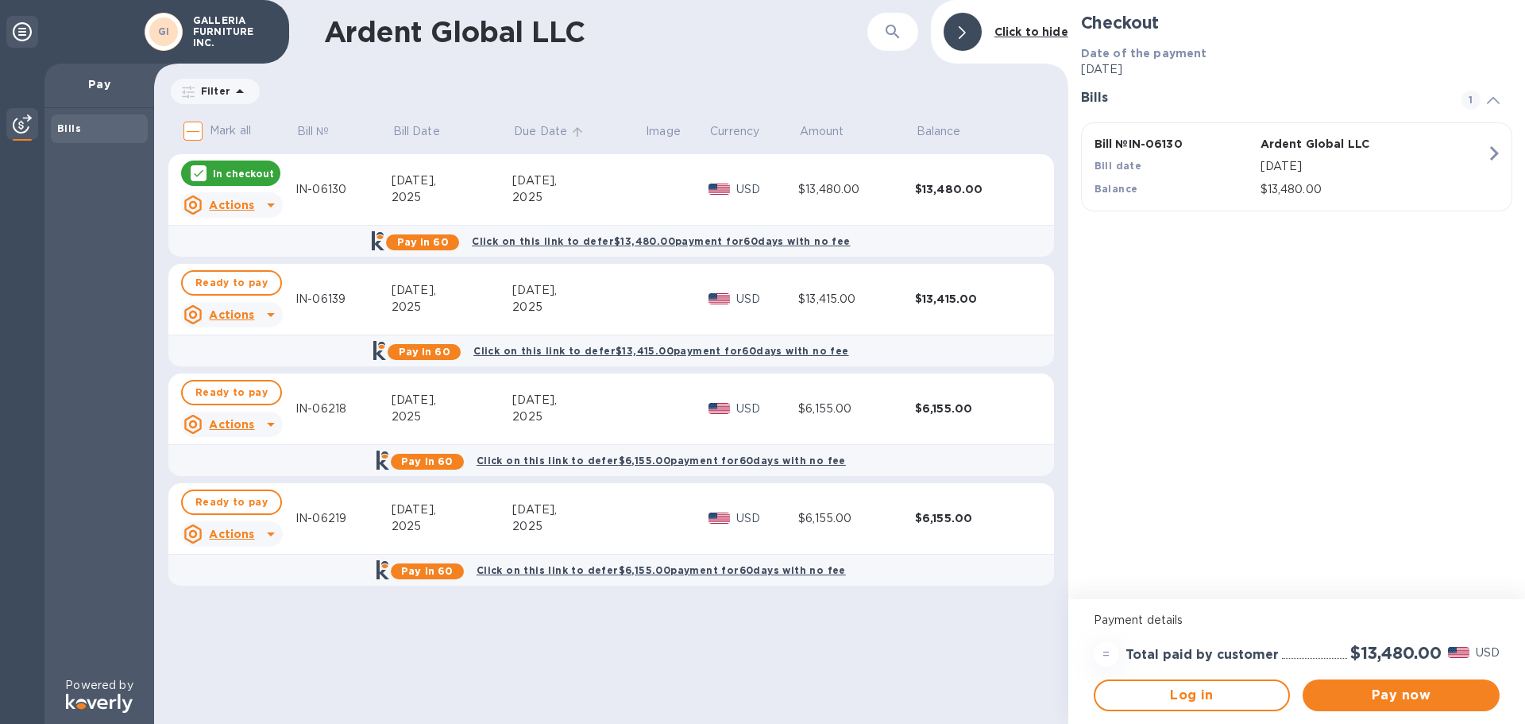
click at [546, 129] on p "Due Date" at bounding box center [540, 131] width 53 height 17
click at [254, 504] on p "In checkout" at bounding box center [243, 503] width 61 height 14
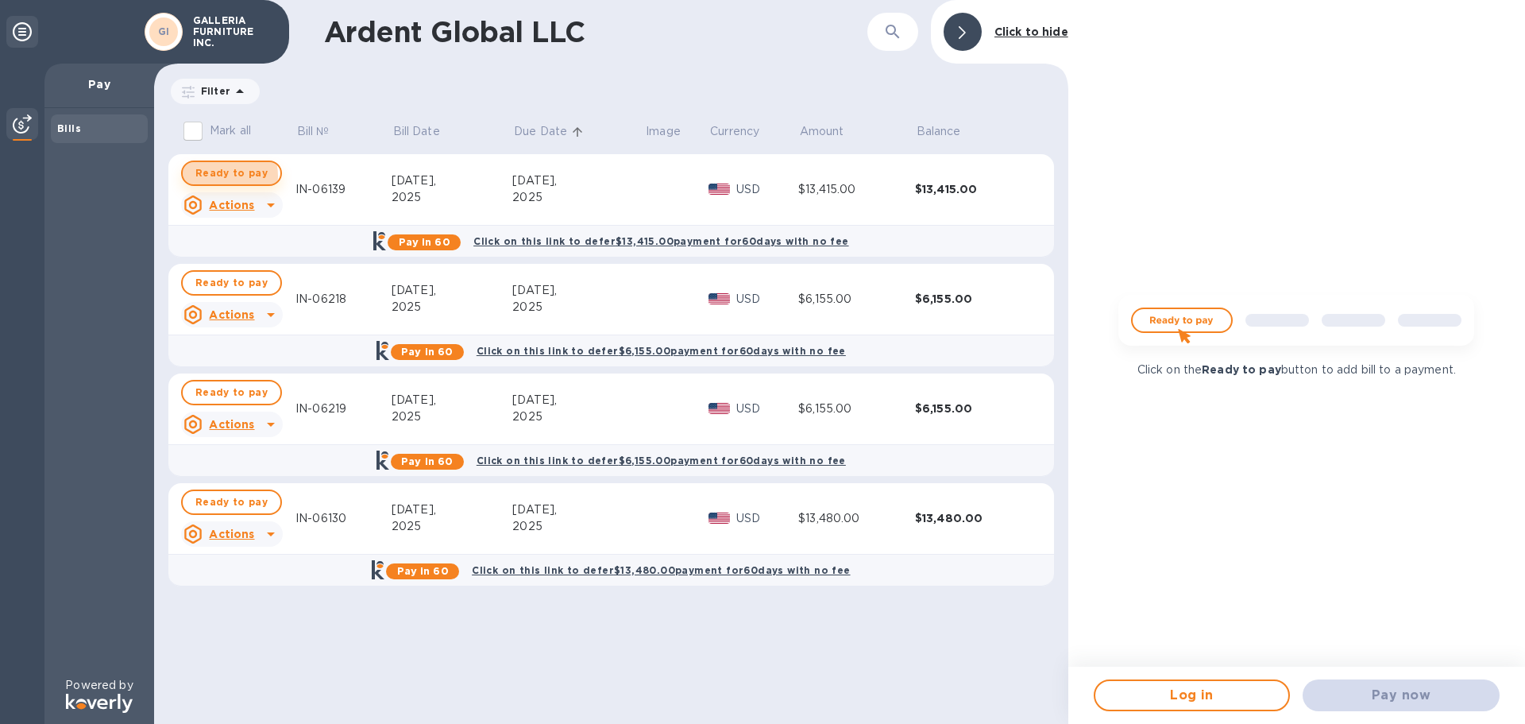
click at [223, 176] on span "Ready to pay" at bounding box center [231, 173] width 72 height 19
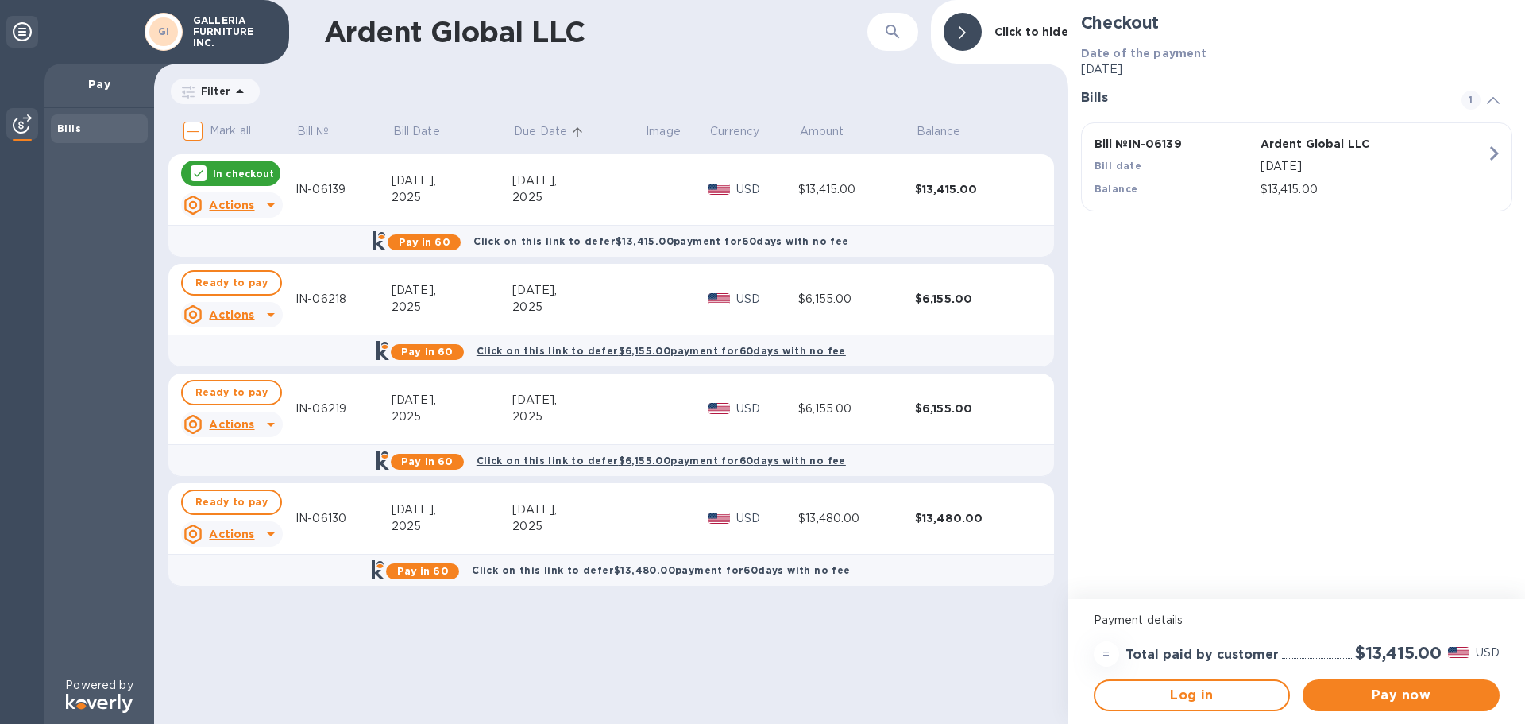
click at [224, 171] on p "In checkout" at bounding box center [243, 174] width 61 height 14
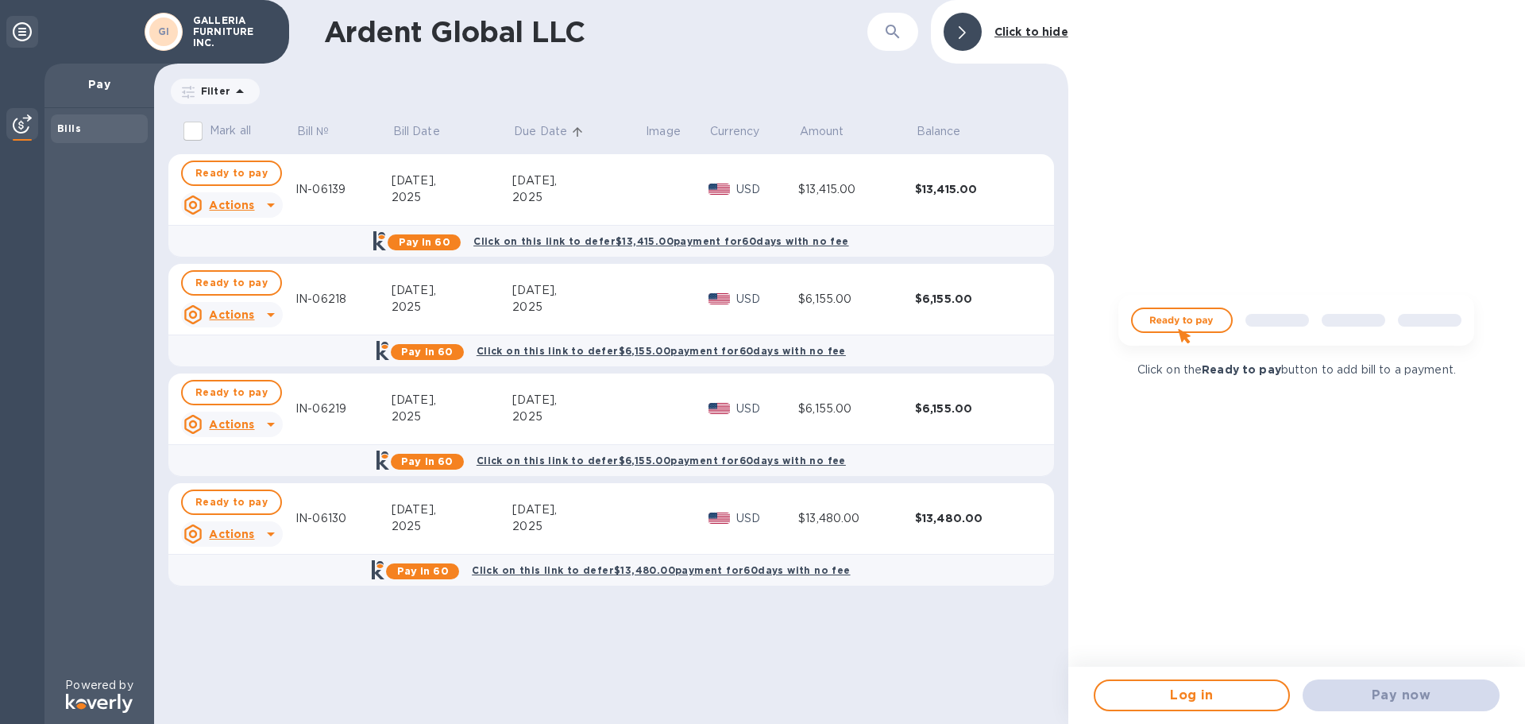
click at [224, 171] on span "Ready to pay" at bounding box center [231, 173] width 72 height 19
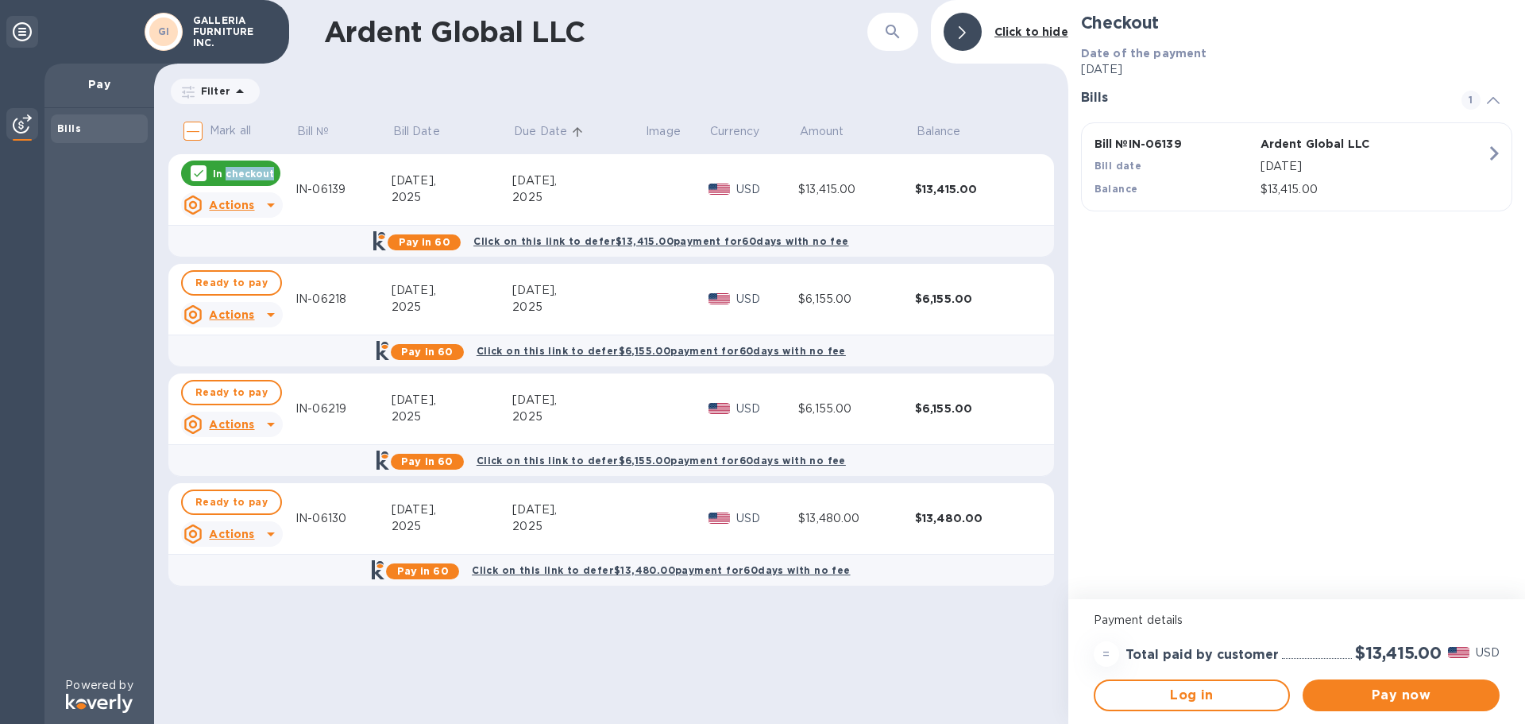
click at [224, 171] on p "In checkout" at bounding box center [243, 174] width 61 height 14
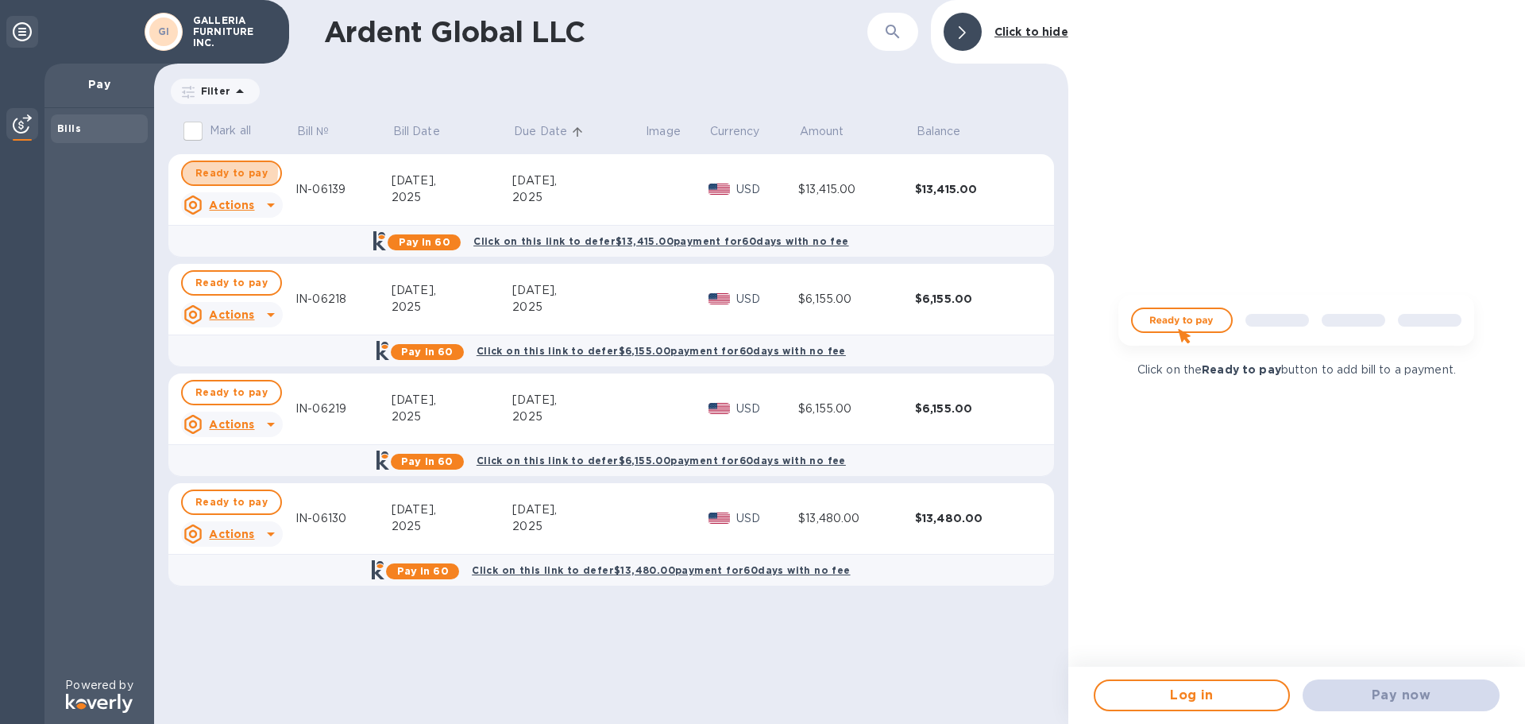
click at [224, 171] on span "Ready to pay" at bounding box center [231, 173] width 72 height 19
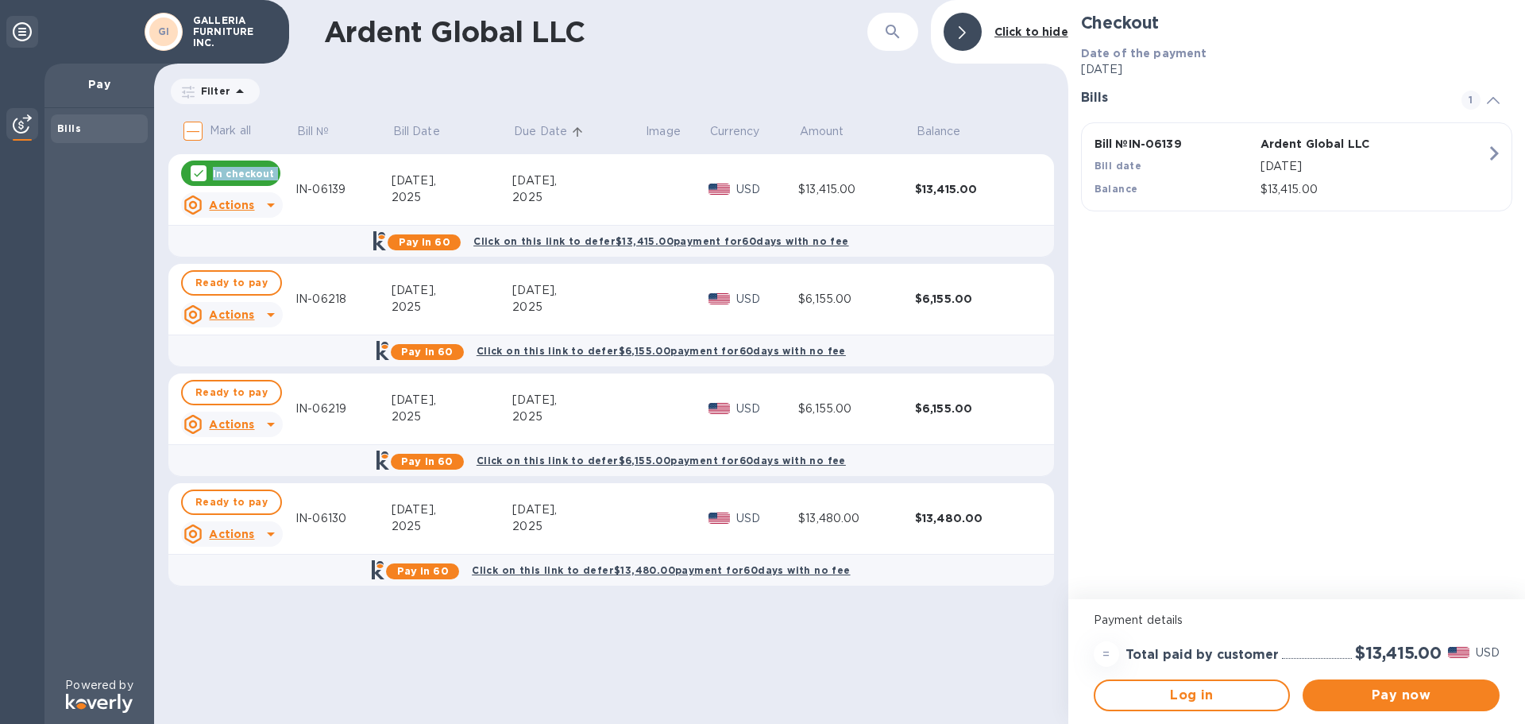
click at [224, 171] on p "In checkout" at bounding box center [243, 174] width 61 height 14
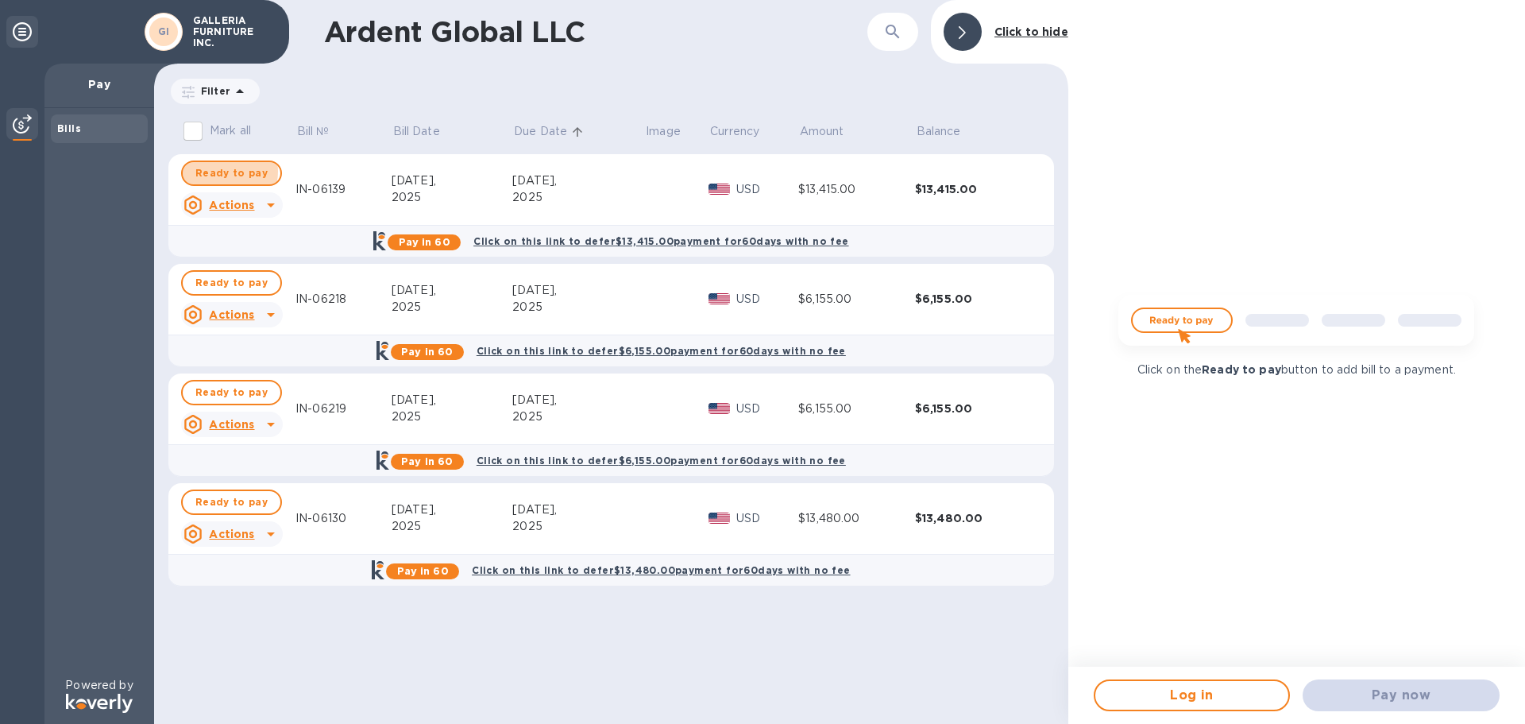
click at [224, 171] on span "Ready to pay" at bounding box center [231, 173] width 72 height 19
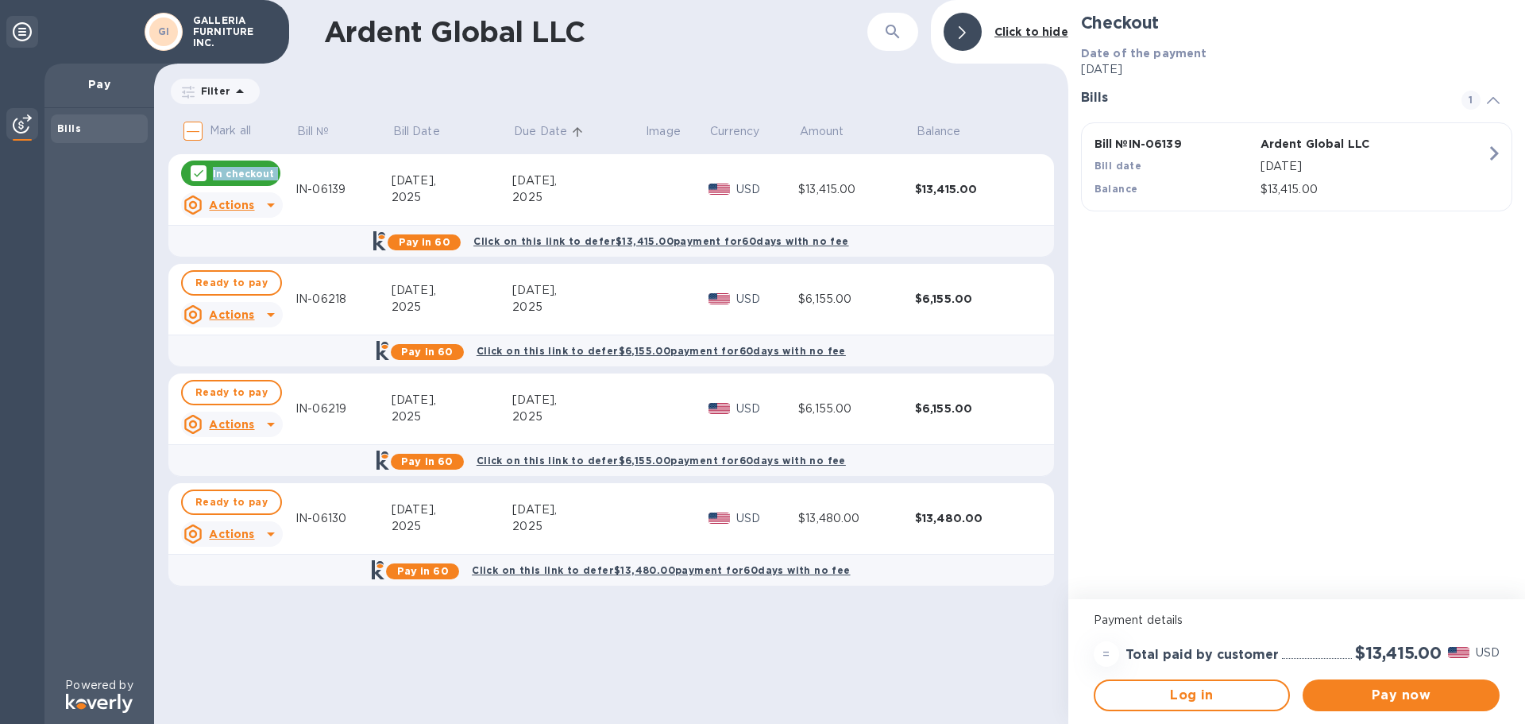
click at [224, 171] on p "In checkout" at bounding box center [243, 174] width 61 height 14
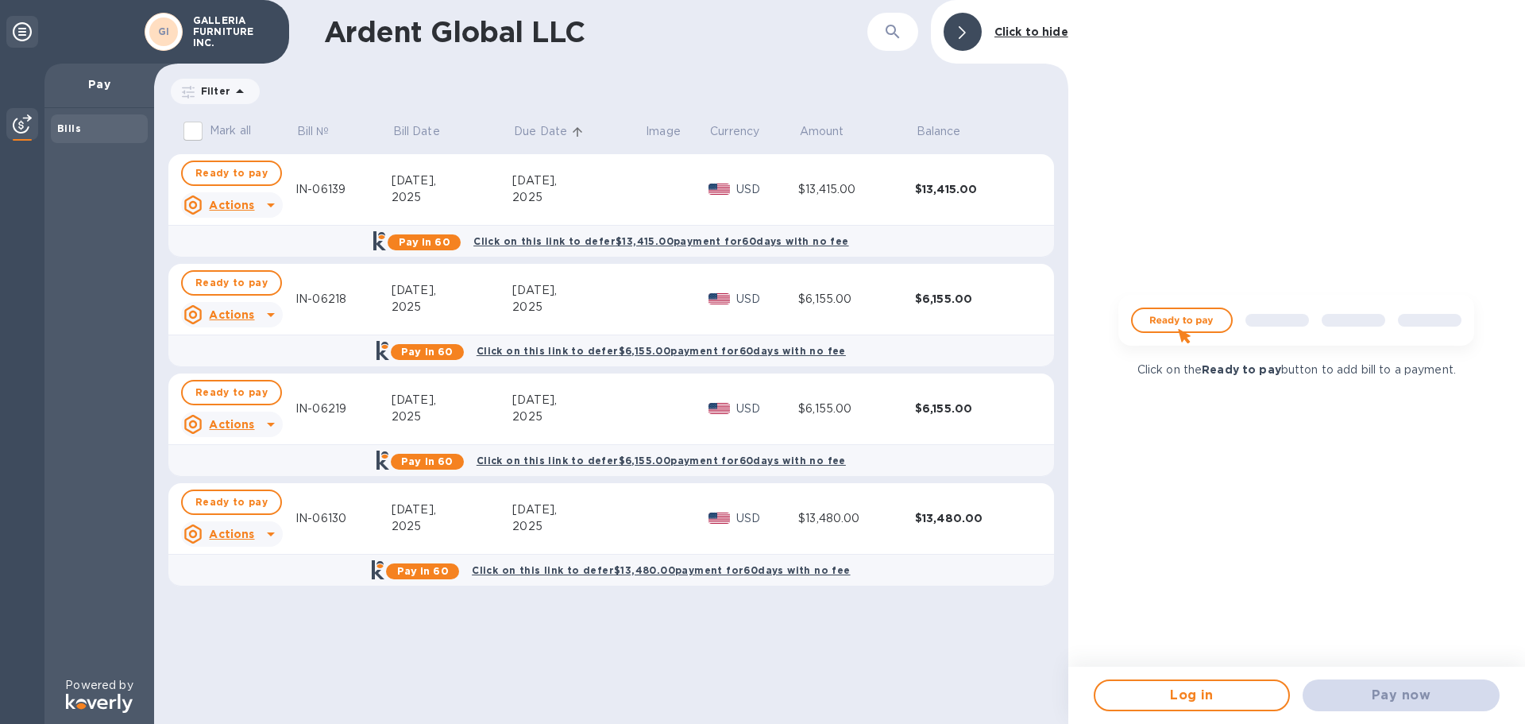
click at [224, 171] on span "Ready to pay" at bounding box center [231, 173] width 72 height 19
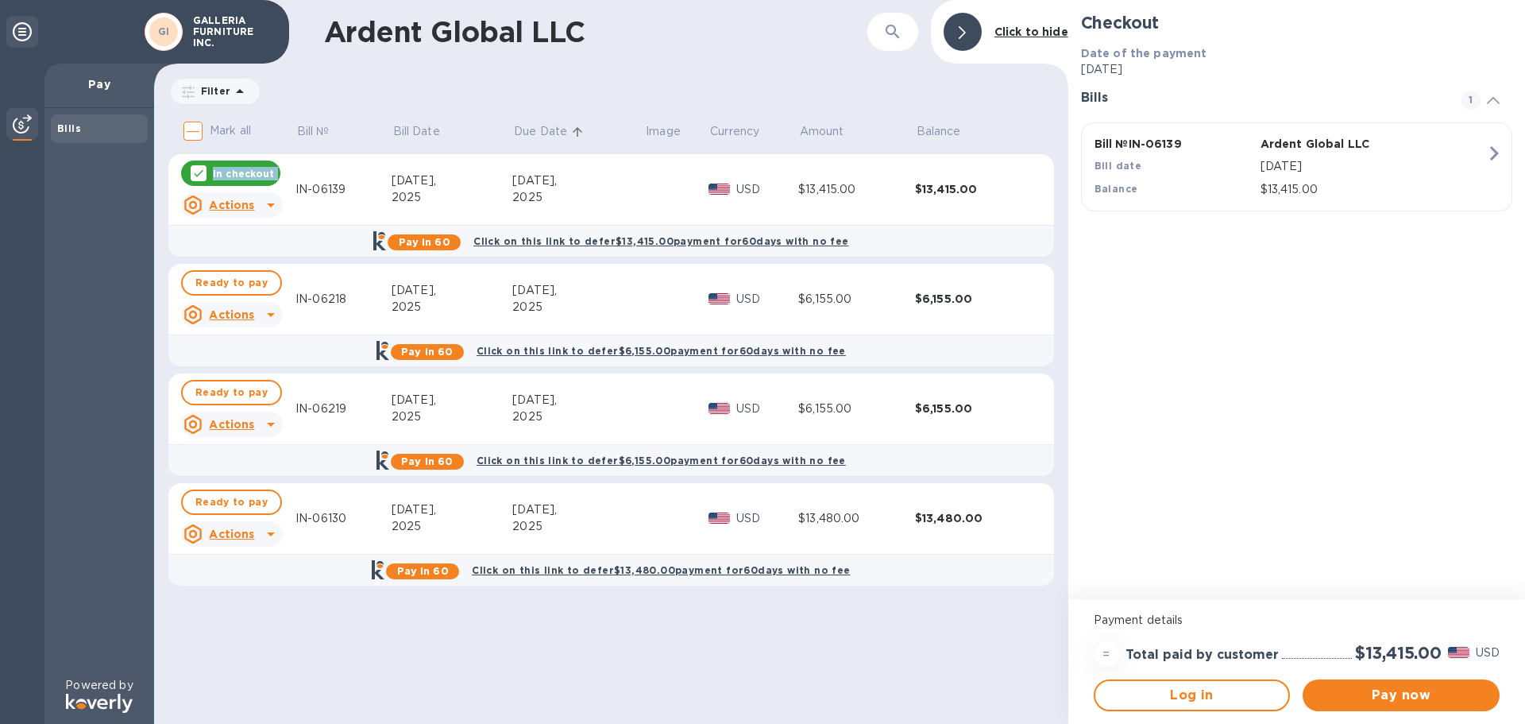
click at [224, 171] on p "In checkout" at bounding box center [243, 174] width 61 height 14
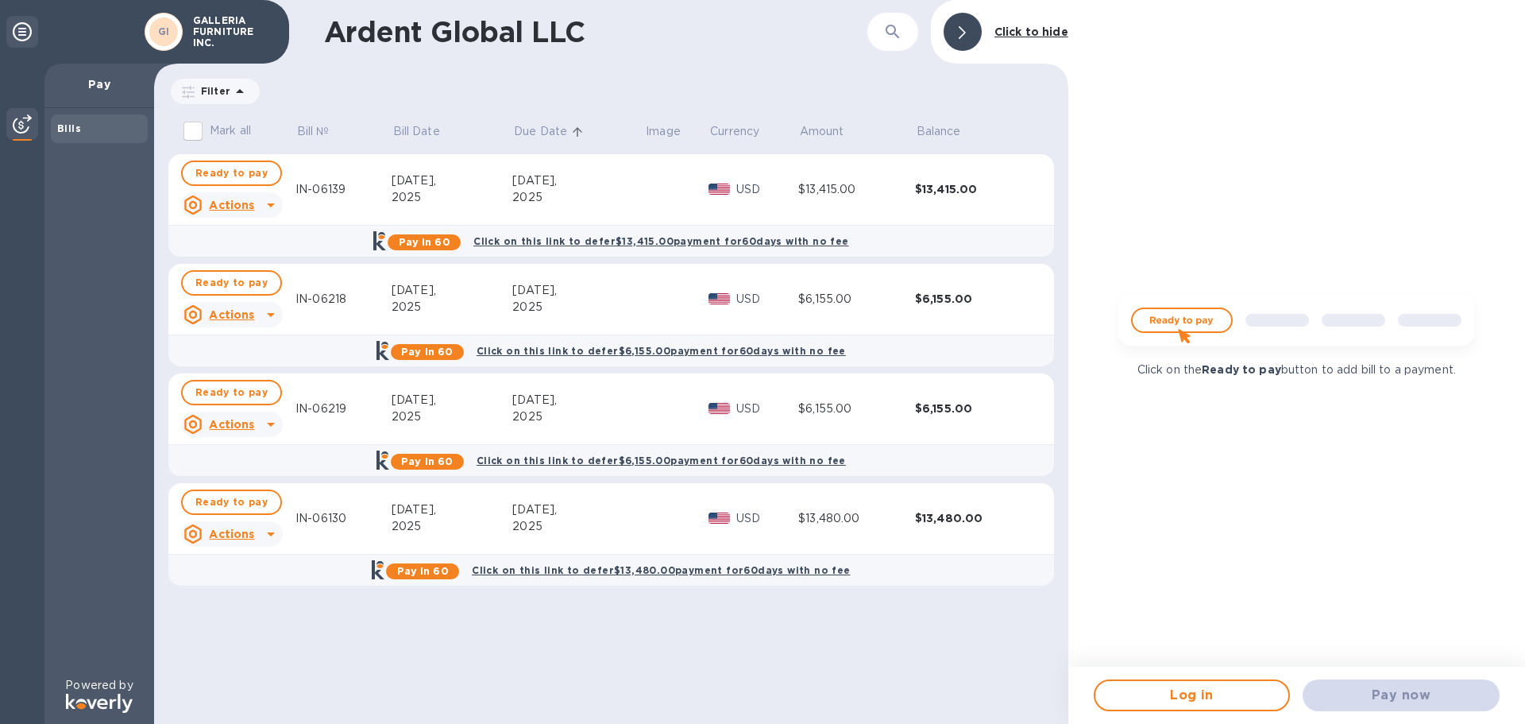
click at [477, 91] on div "Filter Bill date : [DATE] to [DATE] Amount" at bounding box center [611, 91] width 886 height 30
click at [503, 91] on div "Filter Bill date : [DATE] to [DATE] Amount" at bounding box center [611, 91] width 886 height 30
